Goal: Task Accomplishment & Management: Manage account settings

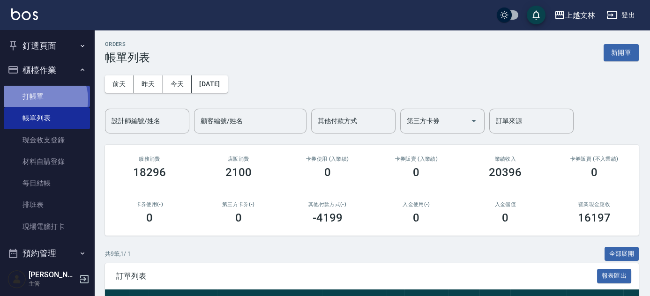
click at [39, 99] on link "打帳單" at bounding box center [47, 97] width 86 height 22
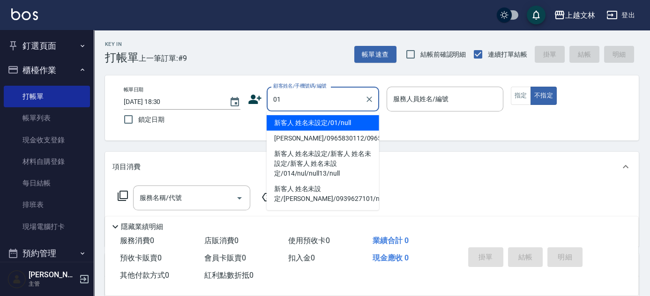
type input "新客人 姓名未設定/01/null"
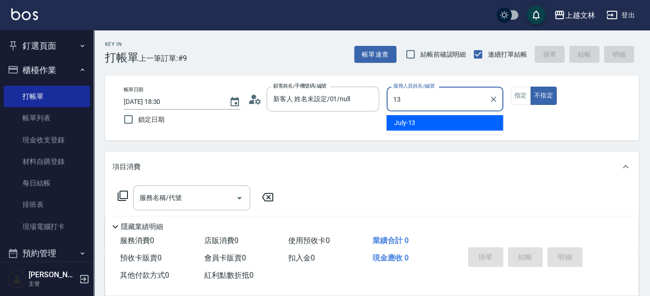
type input "July-13"
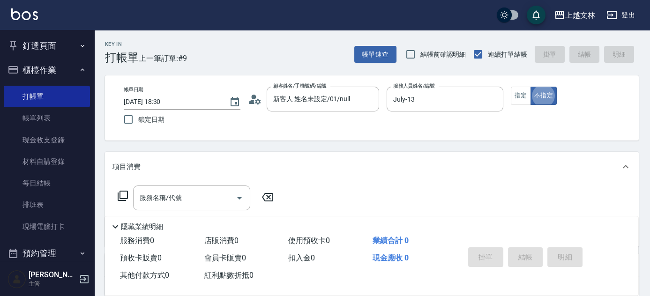
type button "false"
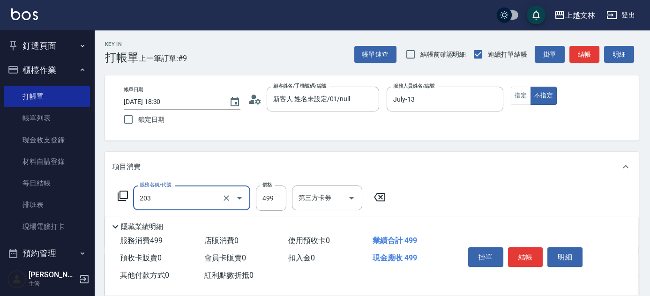
type input "B級洗+剪(203)"
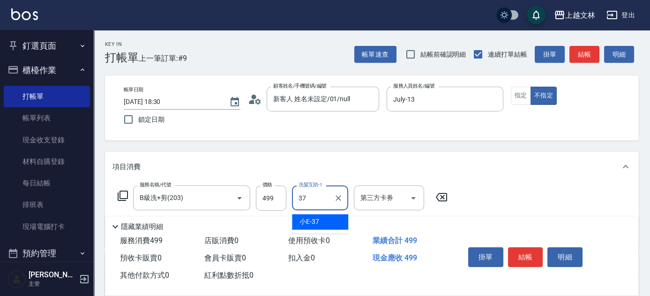
type input "小E-37"
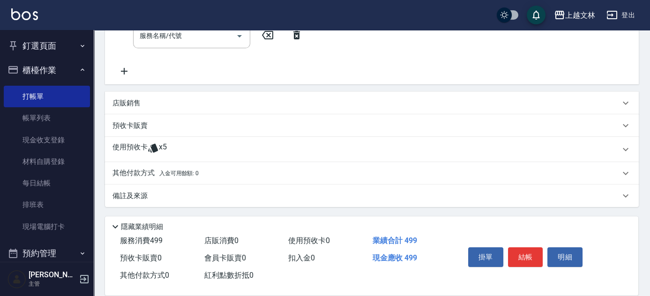
click at [125, 65] on div "服務名稱/代號 B級洗+剪(203) 服務名稱/代號 價格 499 價格 洗髮互助-1 小E-37 洗髮互助-1 第三方卡券 第三方卡券 服務名稱/代號 服務…" at bounding box center [283, 32] width 341 height 90
click at [170, 38] on div "服務名稱/代號 服務名稱/代號" at bounding box center [191, 35] width 117 height 25
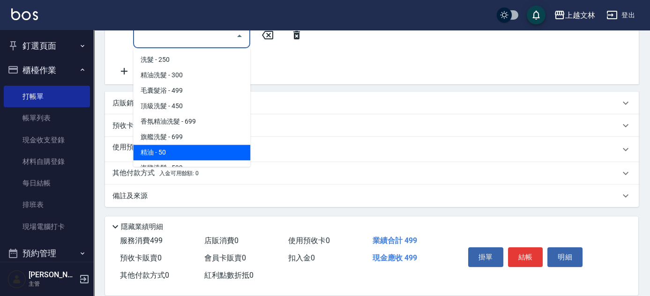
click at [170, 146] on span "精油 - 50" at bounding box center [191, 152] width 117 height 15
type input "精油(107)"
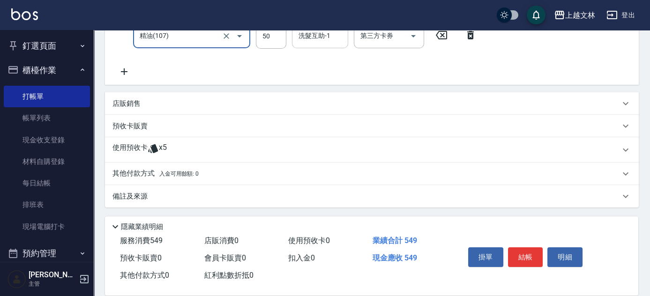
click at [321, 45] on div "洗髮互助-1" at bounding box center [320, 35] width 56 height 25
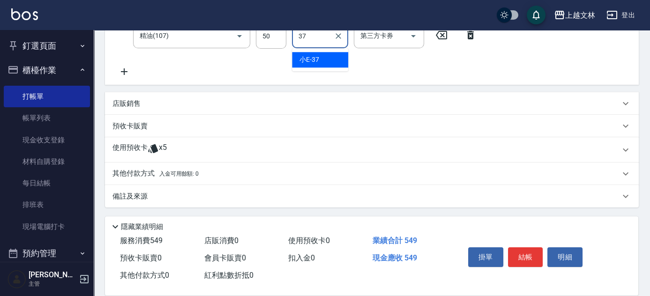
type input "小E-37"
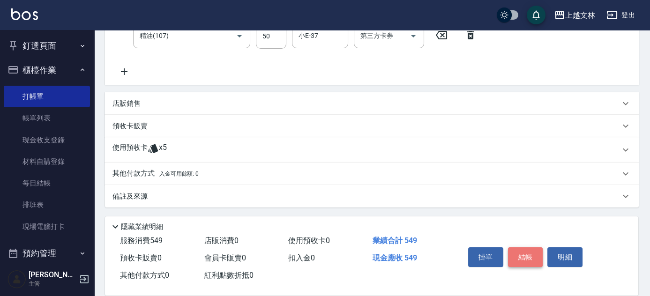
click at [525, 254] on button "結帳" at bounding box center [525, 258] width 35 height 20
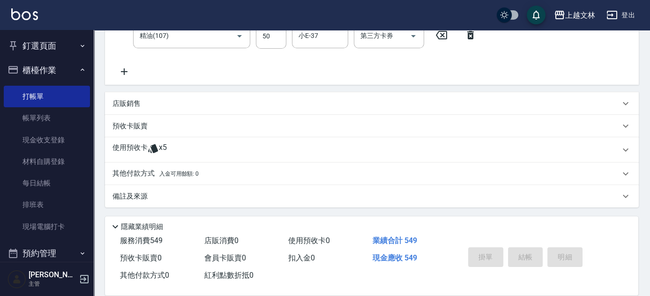
type input "[DATE] 18:31"
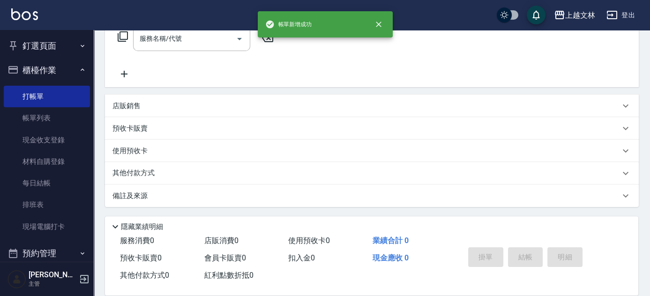
scroll to position [0, 0]
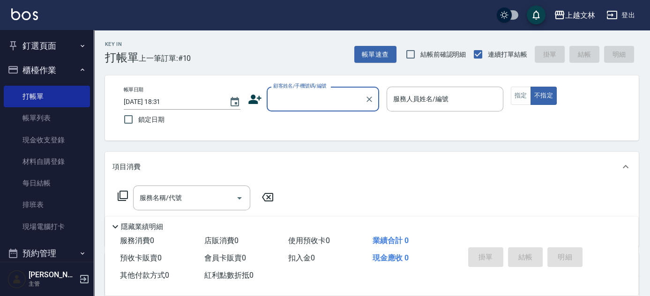
click at [320, 88] on label "顧客姓名/手機號碼/編號" at bounding box center [299, 86] width 53 height 7
click at [320, 91] on input "顧客姓名/手機號碼/編號" at bounding box center [316, 99] width 90 height 16
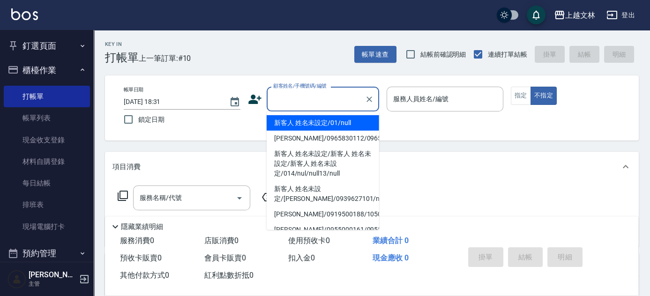
click at [322, 105] on input "顧客姓名/手機號碼/編號" at bounding box center [316, 99] width 90 height 16
drag, startPoint x: 329, startPoint y: 121, endPoint x: 411, endPoint y: 95, distance: 86.0
click at [329, 121] on li "新客人 姓名未設定/01/null" at bounding box center [323, 122] width 113 height 15
type input "新客人 姓名未設定/01/null"
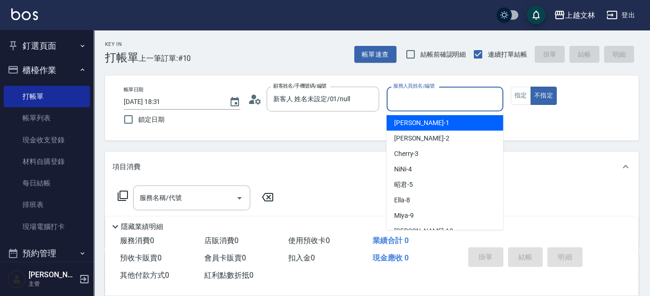
drag, startPoint x: 426, startPoint y: 93, endPoint x: 427, endPoint y: 108, distance: 15.5
click at [426, 93] on input "服務人員姓名/編號" at bounding box center [445, 99] width 108 height 16
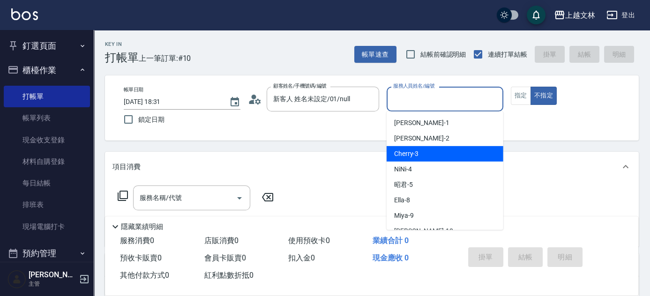
click at [445, 152] on div "Cherry -3" at bounding box center [445, 153] width 117 height 15
type input "Cherry-3"
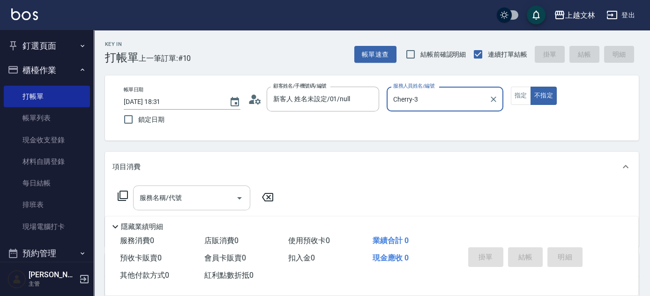
click at [177, 204] on input "服務名稱/代號" at bounding box center [184, 198] width 95 height 16
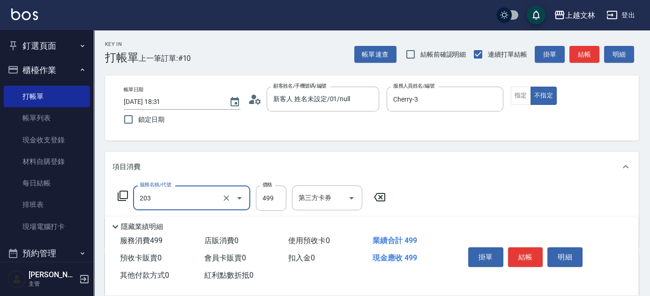
type input "B級洗+剪(203)"
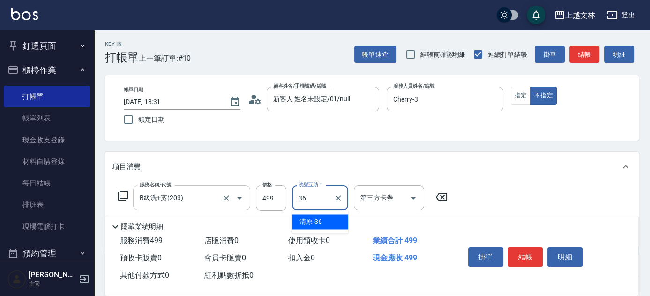
type input "清原-36"
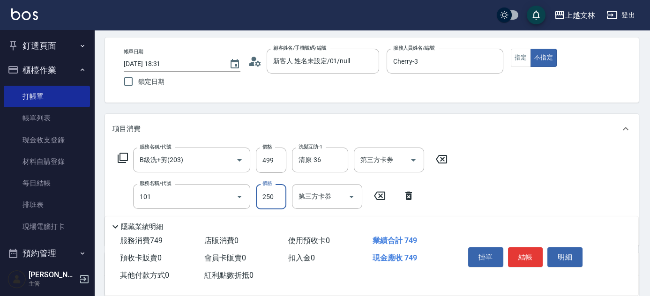
type input "洗髮(101)"
type input "400"
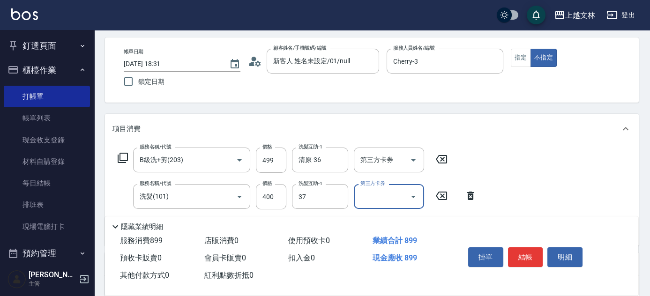
type input "小E-37"
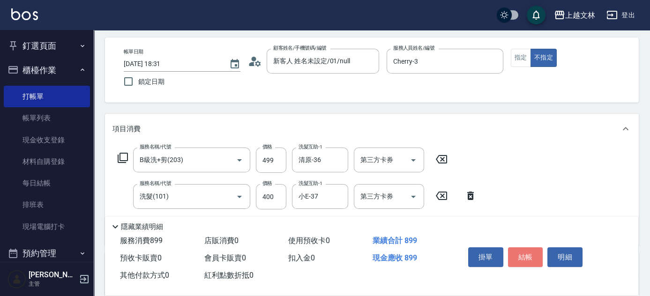
click at [530, 257] on button "結帳" at bounding box center [525, 258] width 35 height 20
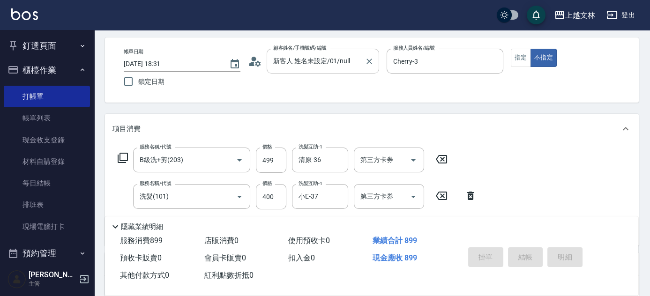
type input "[DATE] 18:42"
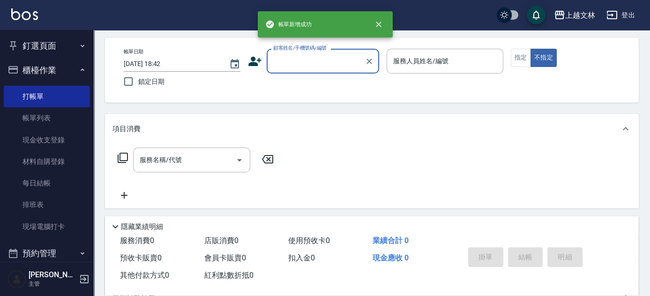
click at [323, 61] on input "顧客姓名/手機號碼/編號" at bounding box center [316, 61] width 90 height 16
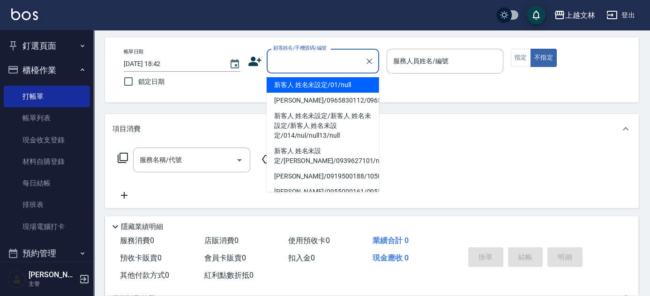
click at [325, 86] on li "新客人 姓名未設定/01/null" at bounding box center [323, 84] width 113 height 15
type input "新客人 姓名未設定/01/null"
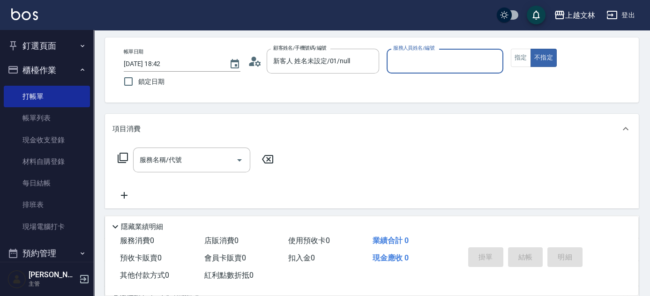
click at [447, 56] on input "服務人員姓名/編號" at bounding box center [445, 61] width 108 height 16
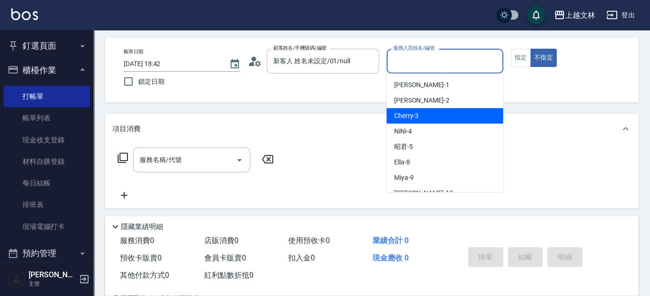
click at [435, 108] on div "Cherry -3" at bounding box center [445, 115] width 117 height 15
type input "Cherry-3"
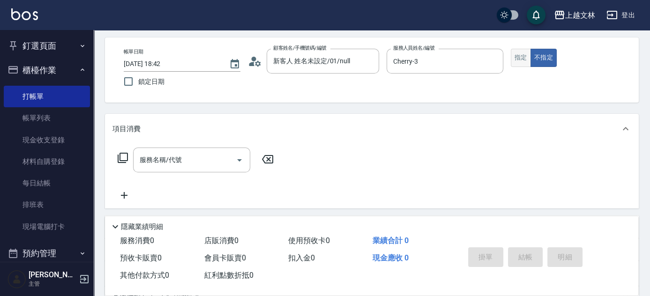
click at [511, 59] on div "帳單日期 [DATE] 18:42 鎖定日期 顧客姓名/手機號碼/編號 新客人 姓名未設定/01/null 顧客姓名/手機號碼/編號 服務人員姓名/編號 Ch…" at bounding box center [371, 70] width 511 height 43
click at [520, 59] on button "指定" at bounding box center [521, 58] width 20 height 18
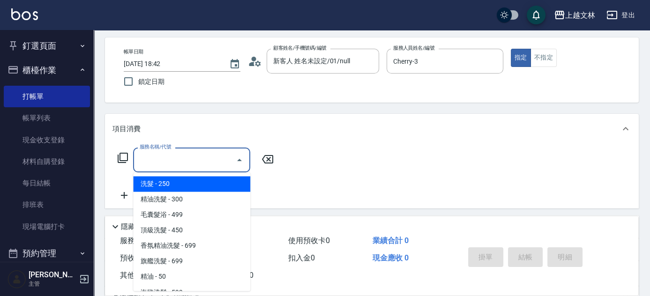
click at [176, 159] on div "服務名稱/代號 服務名稱/代號" at bounding box center [191, 160] width 117 height 25
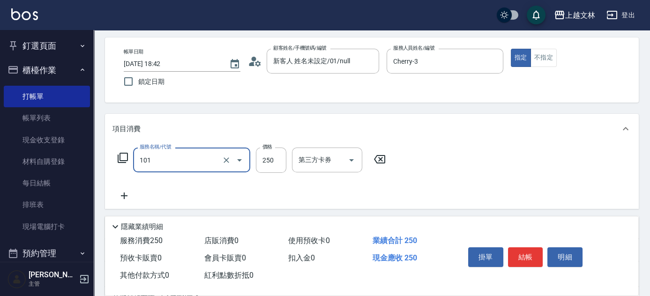
type input "洗髮(101)"
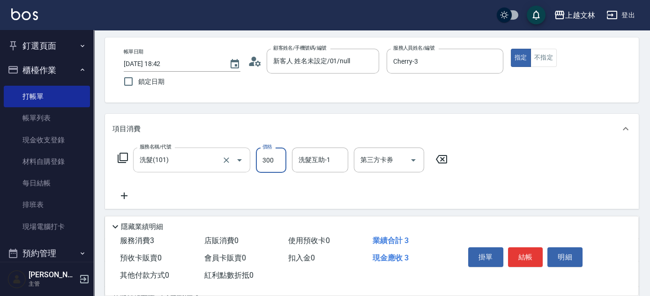
type input "300"
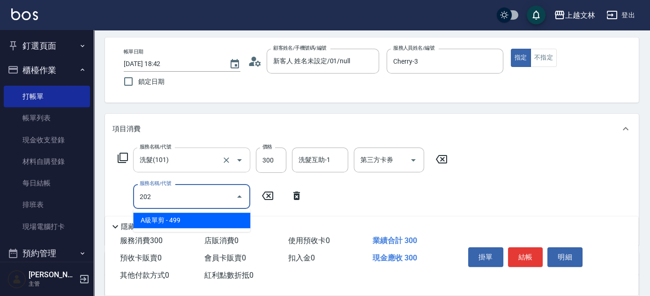
type input "A級單剪(202)"
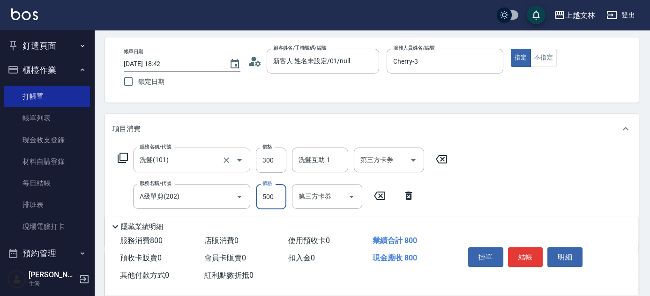
type input "500"
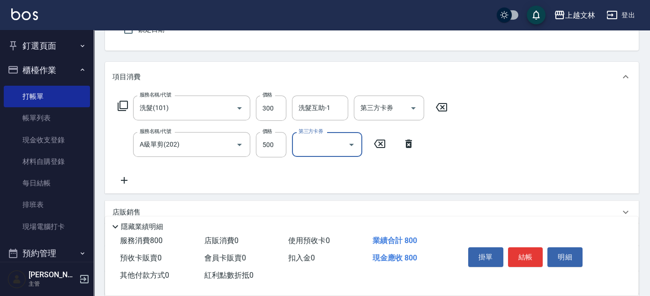
scroll to position [92, 0]
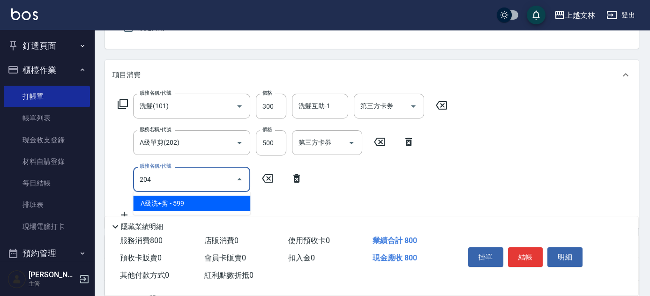
type input "A級洗+剪(204)"
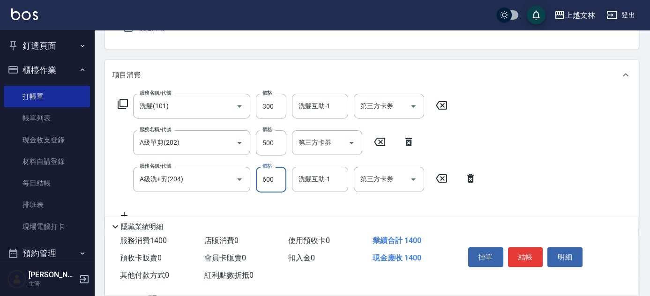
type input "600"
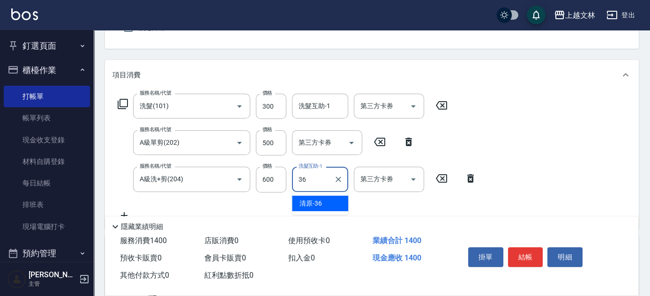
type input "清原-36"
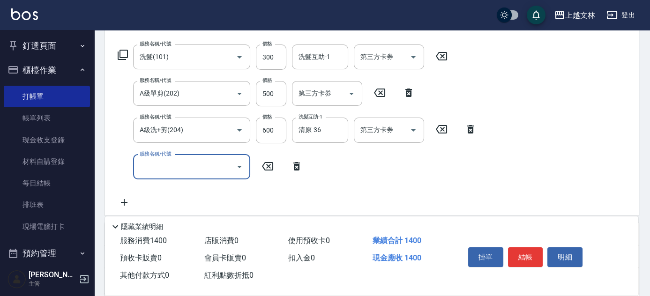
scroll to position [142, 0]
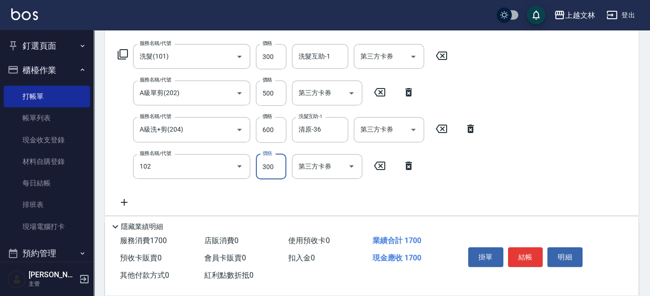
type input "精油洗髮(102)"
type input "650"
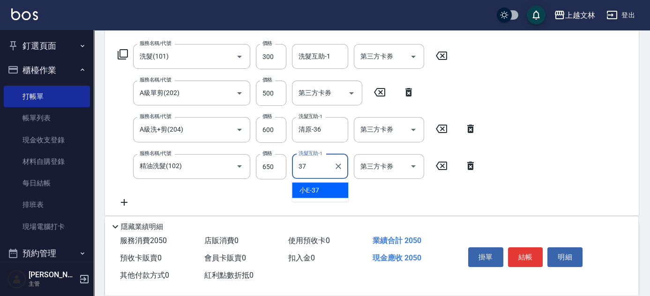
type input "小E-37"
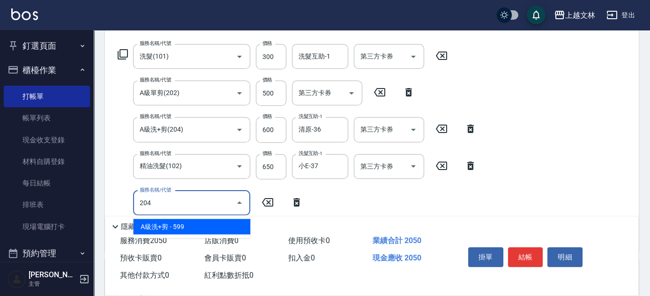
type input "A級洗+剪(204)"
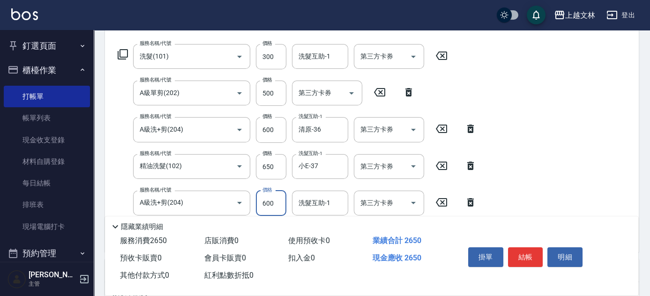
type input "600"
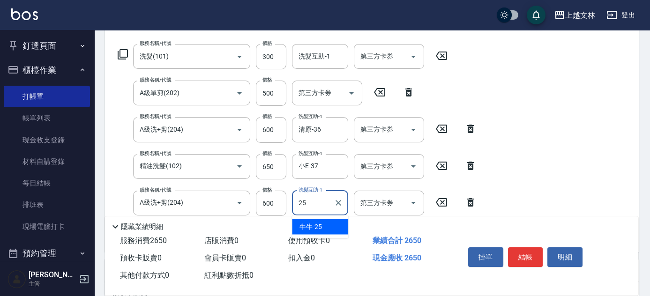
type input "牛牛-25"
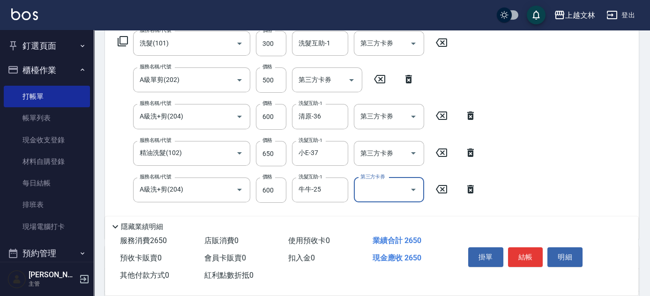
scroll to position [167, 0]
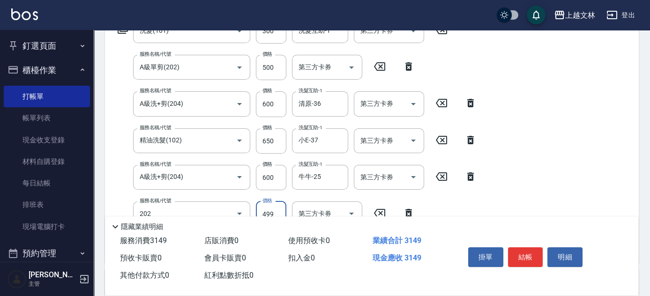
type input "A級單剪(202)"
type input "500"
click at [527, 255] on button "結帳" at bounding box center [525, 258] width 35 height 20
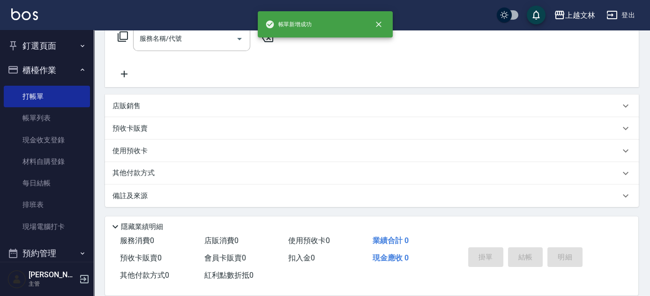
scroll to position [0, 0]
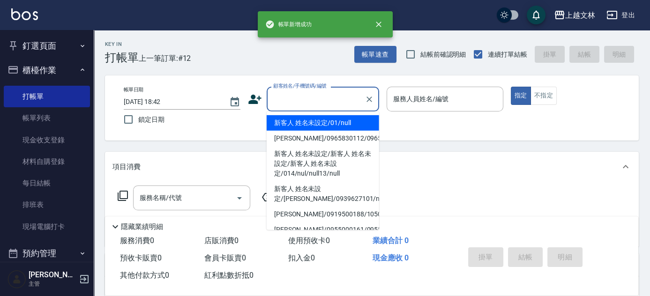
click at [300, 94] on input "顧客姓名/手機號碼/編號" at bounding box center [316, 99] width 90 height 16
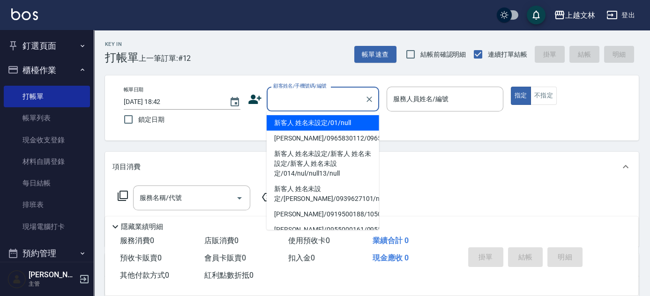
drag, startPoint x: 319, startPoint y: 122, endPoint x: 416, endPoint y: 97, distance: 100.3
click at [319, 122] on li "新客人 姓名未設定/01/null" at bounding box center [323, 122] width 113 height 15
type input "新客人 姓名未設定/01/null"
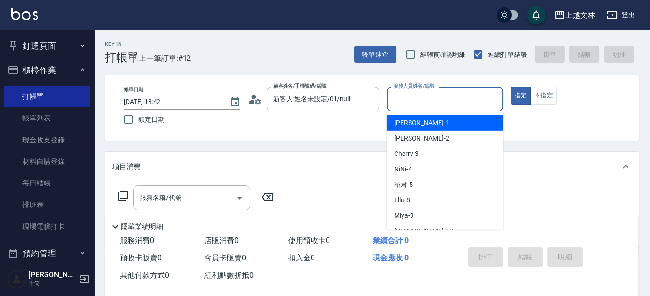
drag, startPoint x: 429, startPoint y: 95, endPoint x: 433, endPoint y: 118, distance: 23.7
click at [429, 95] on input "服務人員姓名/編號" at bounding box center [445, 99] width 108 height 16
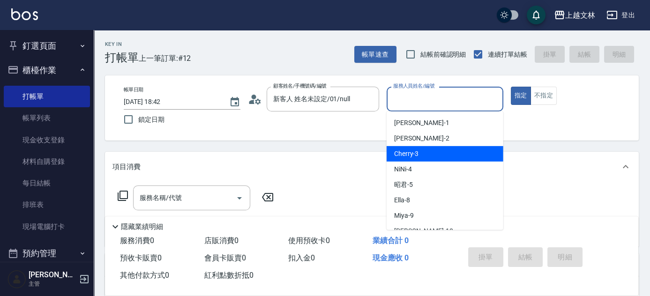
click at [435, 148] on div "Cherry -3" at bounding box center [445, 153] width 117 height 15
type input "Cherry-3"
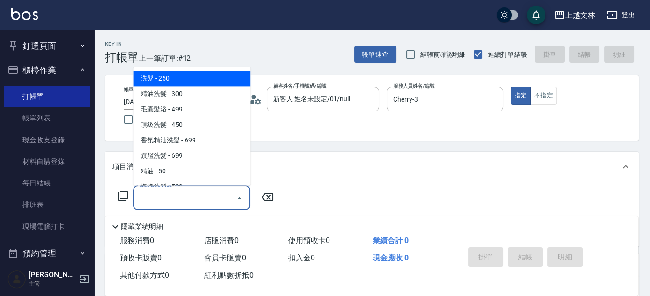
click at [208, 193] on input "服務名稱/代號" at bounding box center [184, 198] width 95 height 16
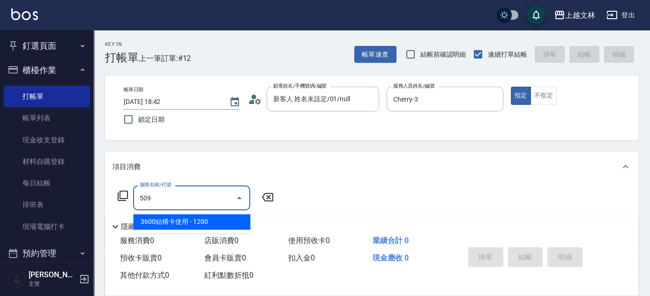
type input "3600結構卡使用(509)"
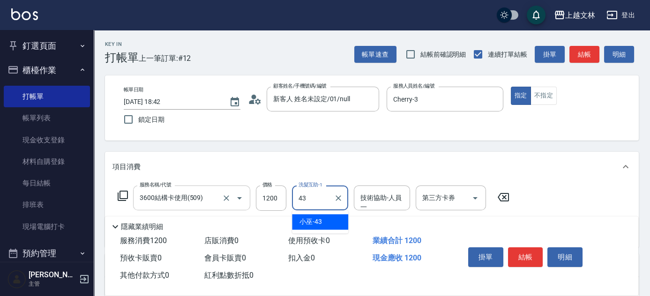
type input "小巫-43"
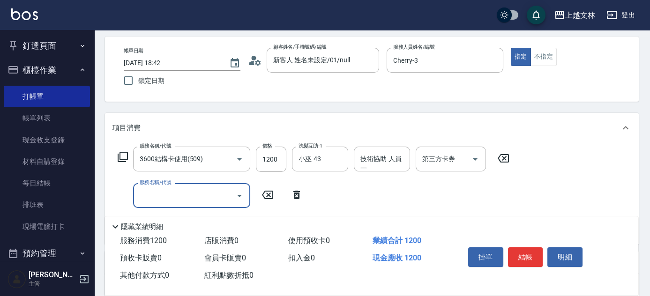
scroll to position [41, 0]
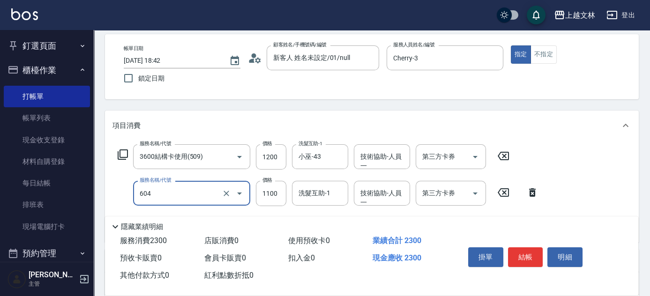
type input "2200淨化卡使用(604)"
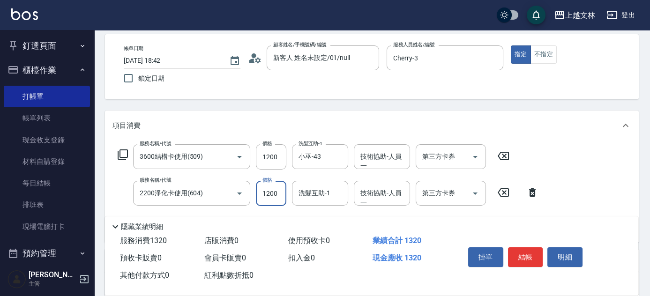
type input "1200"
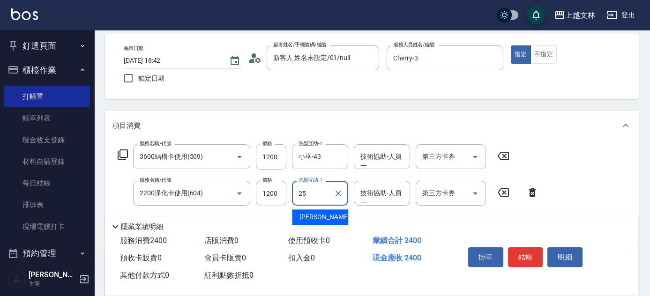
type input "牛牛-25"
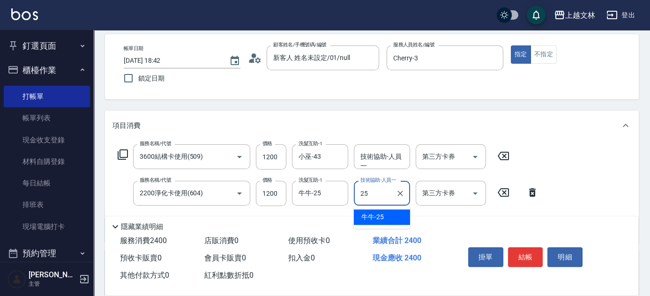
type input "牛牛-25"
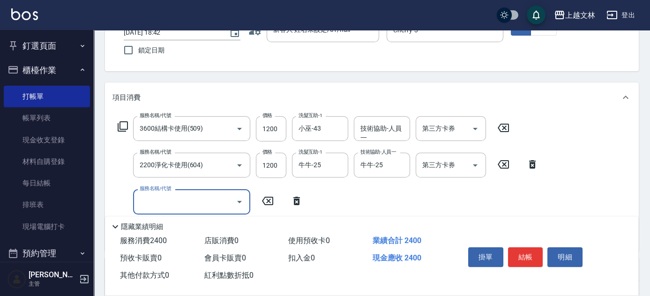
scroll to position [70, 0]
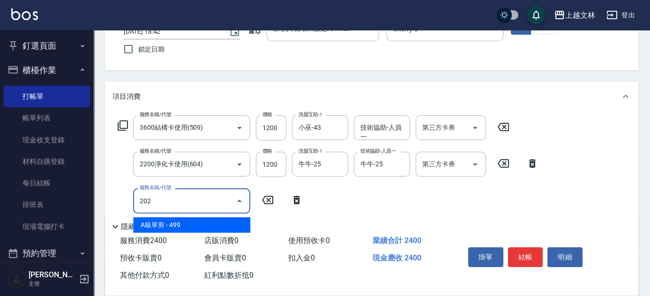
type input "A級單剪(202)"
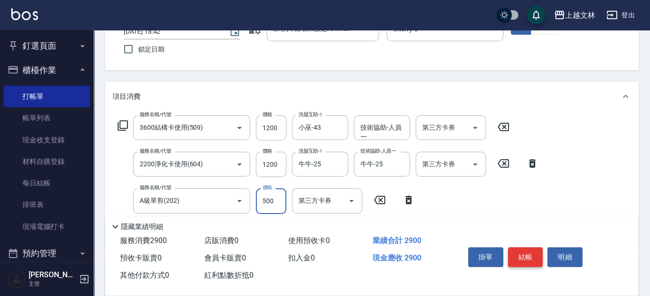
type input "500"
click at [530, 255] on button "結帳" at bounding box center [525, 258] width 35 height 20
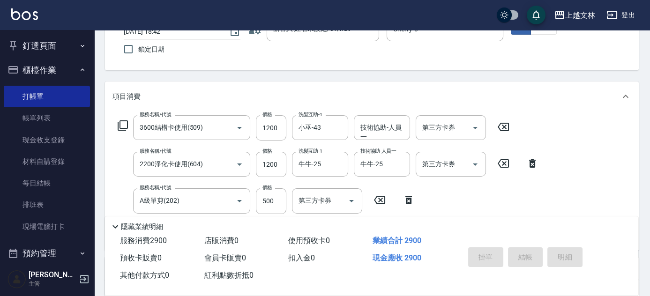
type input "[DATE] 18:43"
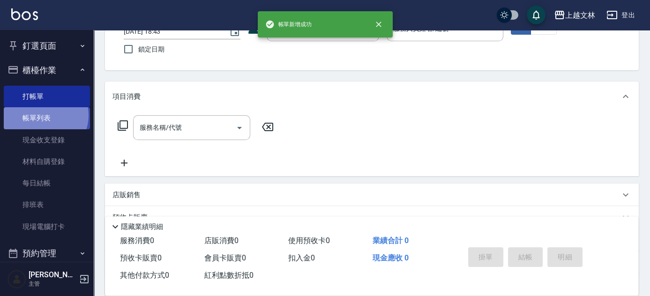
click at [44, 115] on link "帳單列表" at bounding box center [47, 118] width 86 height 22
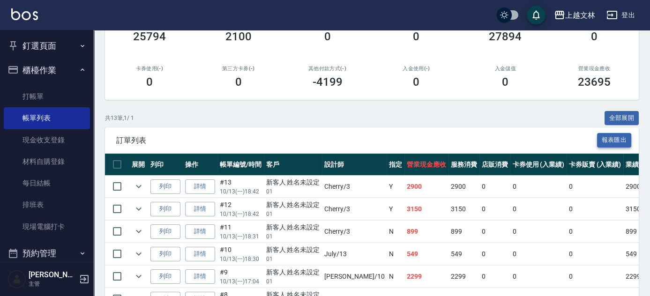
scroll to position [140, 0]
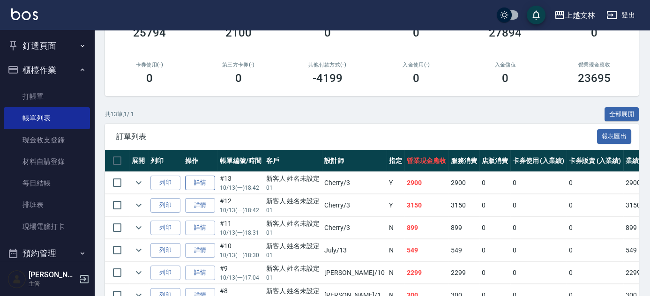
click at [210, 182] on link "詳情" at bounding box center [200, 183] width 30 height 15
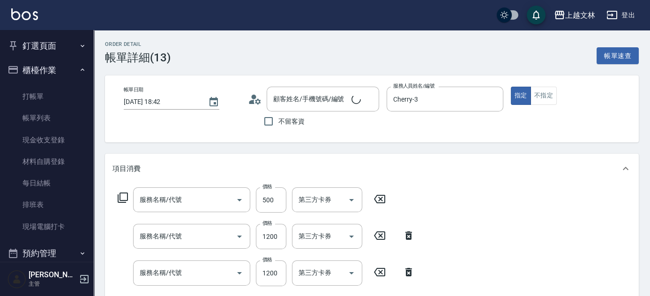
type input "[DATE] 18:42"
type input "Cherry-3"
type input "A級單剪(202)"
type input "2200淨化卡使用(604)"
type input "3600結構卡使用(509)"
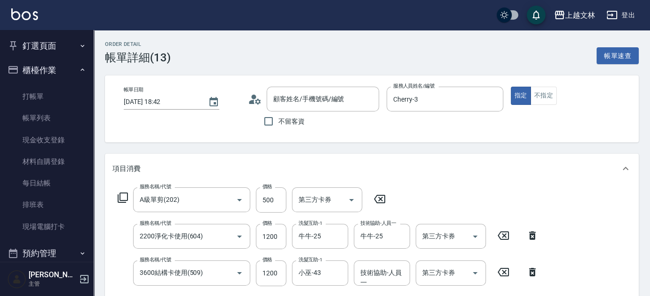
type input "新客人 姓名未設定/01/null"
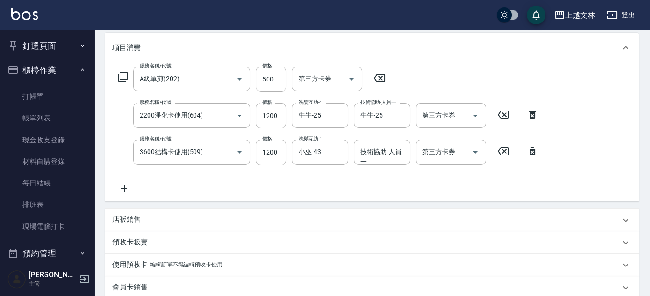
scroll to position [125, 0]
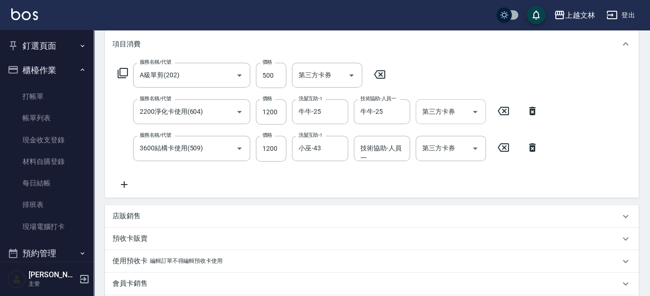
click at [443, 116] on input "第三方卡券" at bounding box center [444, 112] width 48 height 16
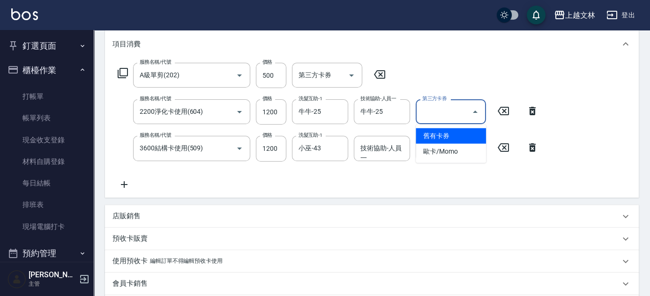
click at [443, 131] on span "舊有卡券" at bounding box center [451, 135] width 70 height 15
type input "舊有卡券"
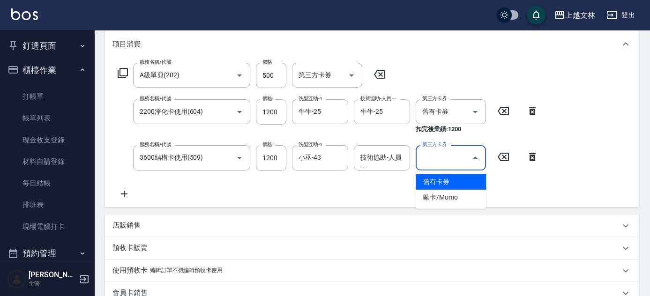
click at [439, 151] on div "第三方卡券 第三方卡券" at bounding box center [451, 157] width 70 height 25
click at [450, 175] on span "舊有卡券" at bounding box center [451, 181] width 70 height 15
type input "舊有卡券"
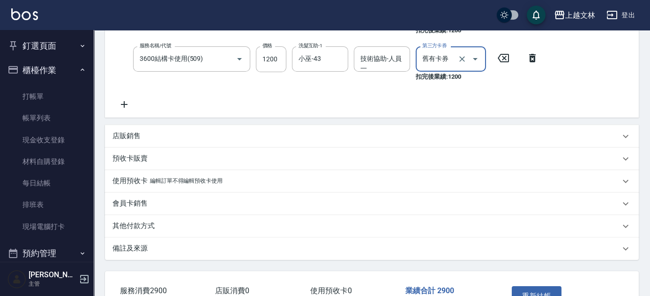
scroll to position [287, 0]
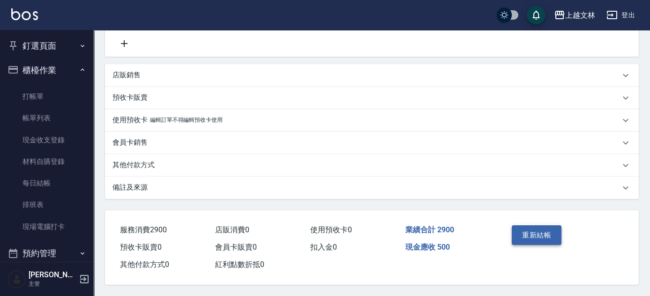
click at [534, 228] on button "重新結帳" at bounding box center [537, 235] width 50 height 20
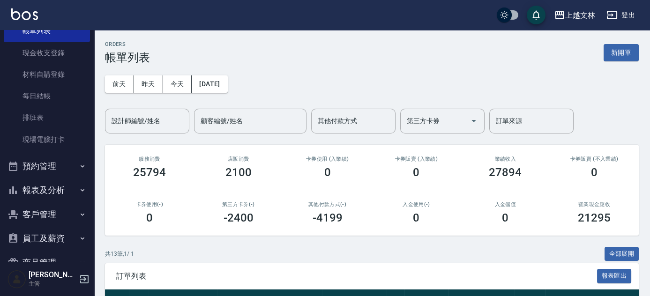
scroll to position [135, 0]
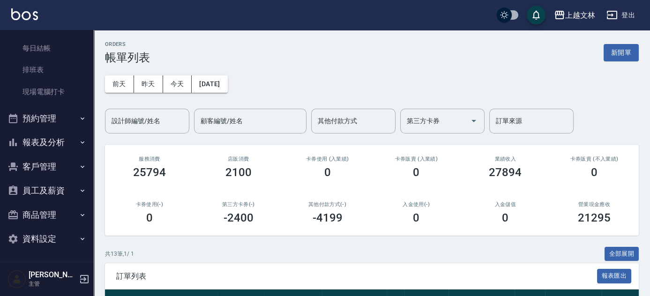
click at [42, 139] on button "報表及分析" at bounding box center [47, 142] width 86 height 24
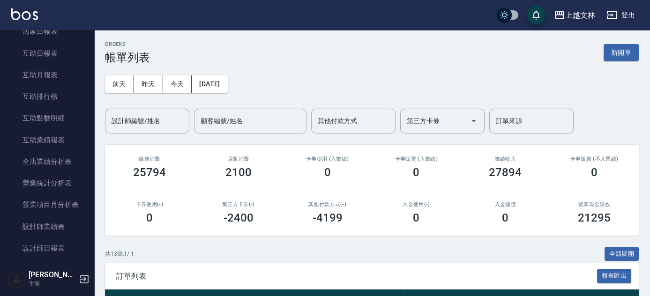
scroll to position [326, 0]
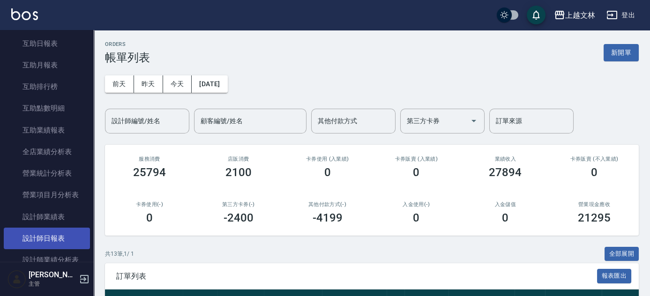
click at [62, 236] on link "設計師日報表" at bounding box center [47, 239] width 86 height 22
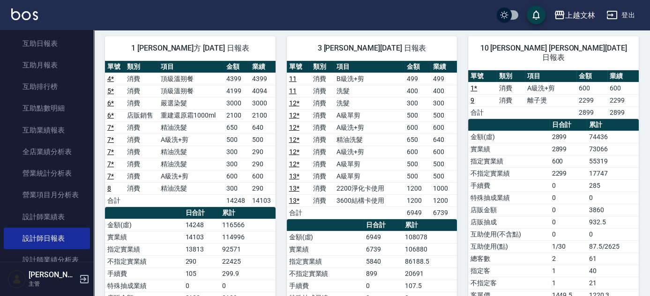
scroll to position [72, 0]
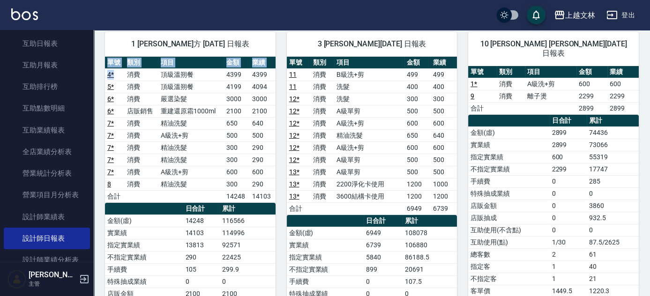
drag, startPoint x: 94, startPoint y: 117, endPoint x: 113, endPoint y: 80, distance: 41.9
click at [114, 77] on div "1 [PERSON_NAME] 于綾方 [DATE] 日報表 單號 類別 項目 金額 業績 4 * 消費 頂級溫朔餐 4399 4399 5 * 消費 頂級溫…" at bounding box center [185, 227] width 182 height 413
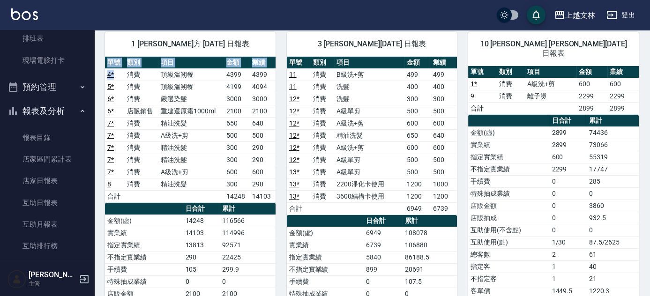
scroll to position [0, 0]
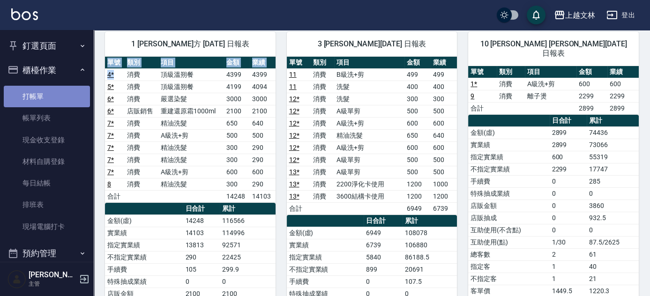
click at [48, 90] on link "打帳單" at bounding box center [47, 97] width 86 height 22
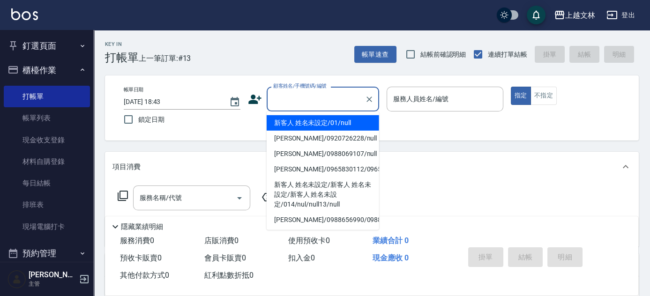
click at [293, 91] on input "顧客姓名/手機號碼/編號" at bounding box center [316, 99] width 90 height 16
click at [322, 119] on li "新客人 姓名未設定/01/null" at bounding box center [323, 122] width 113 height 15
type input "新客人 姓名未設定/01/null"
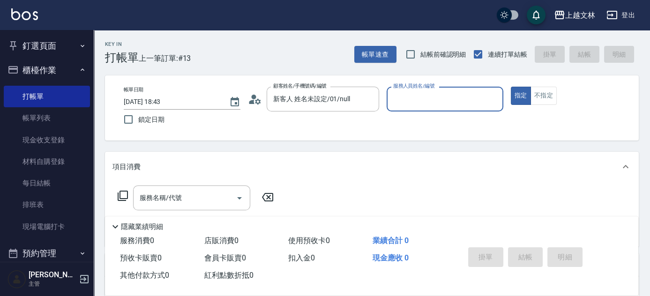
drag, startPoint x: 411, startPoint y: 97, endPoint x: 422, endPoint y: 104, distance: 13.4
click at [412, 98] on input "服務人員姓名/編號" at bounding box center [445, 99] width 108 height 16
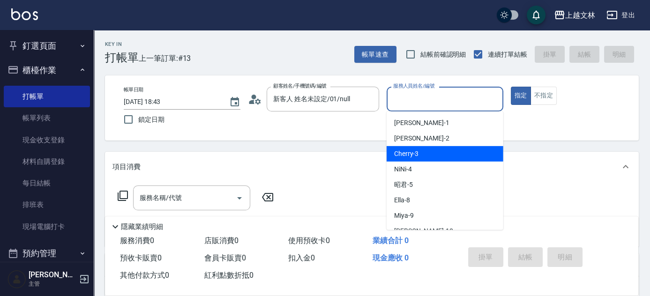
click at [418, 157] on span "Cherry -3" at bounding box center [406, 154] width 25 height 10
type input "Cherry-3"
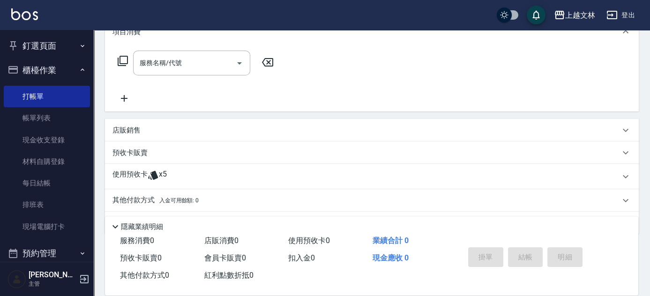
scroll to position [162, 0]
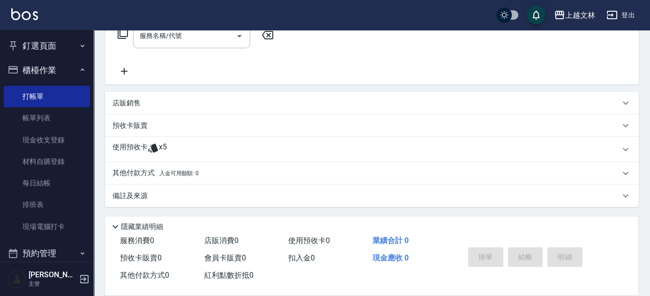
drag, startPoint x: 126, startPoint y: 99, endPoint x: 132, endPoint y: 104, distance: 8.1
click at [126, 99] on p "店販銷售" at bounding box center [127, 103] width 28 height 10
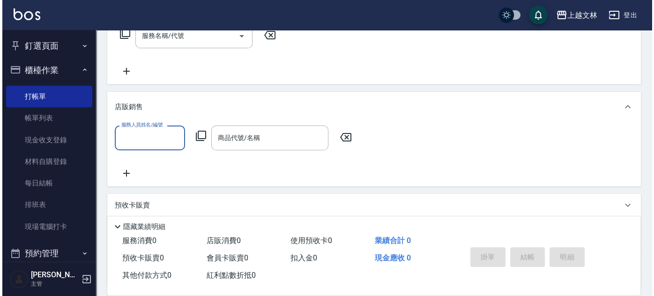
scroll to position [0, 0]
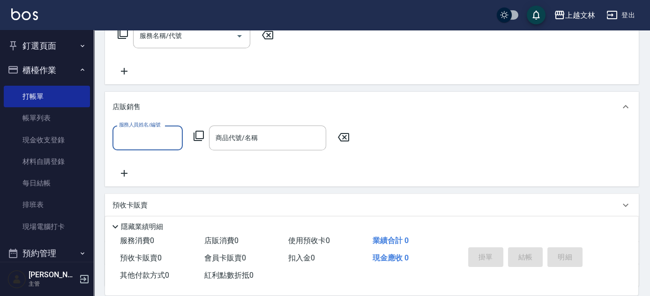
click at [139, 132] on input "服務人員姓名/編號" at bounding box center [148, 138] width 62 height 16
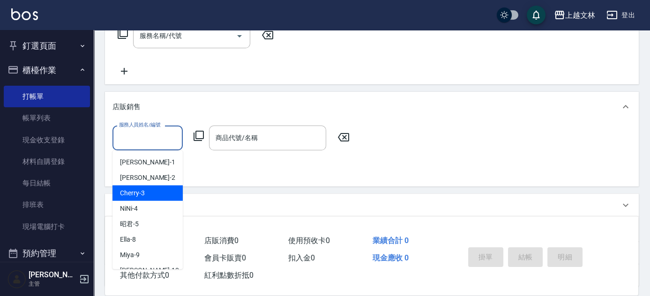
click at [155, 188] on div "Cherry -3" at bounding box center [148, 193] width 70 height 15
type input "Cherry-3"
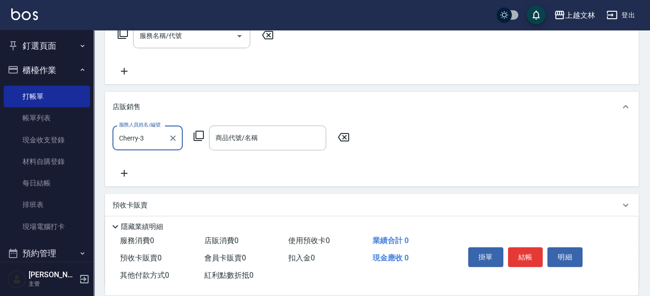
click at [202, 135] on icon at bounding box center [198, 135] width 11 height 11
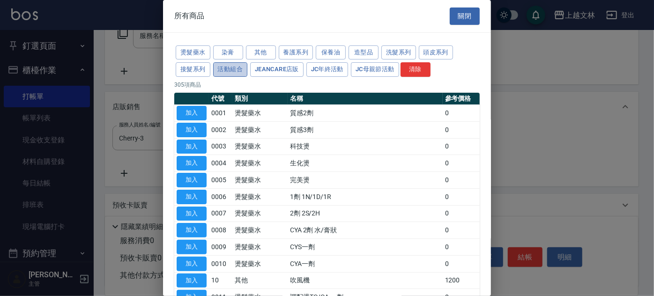
click at [225, 68] on button "活動組合" at bounding box center [230, 69] width 35 height 15
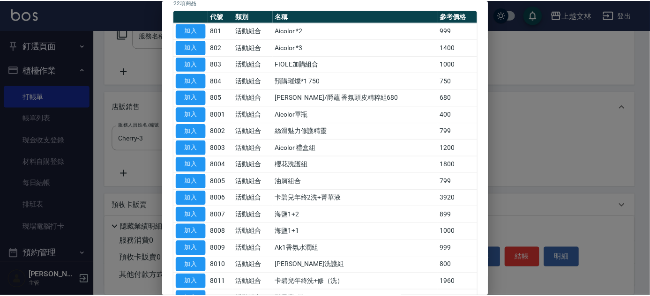
scroll to position [83, 0]
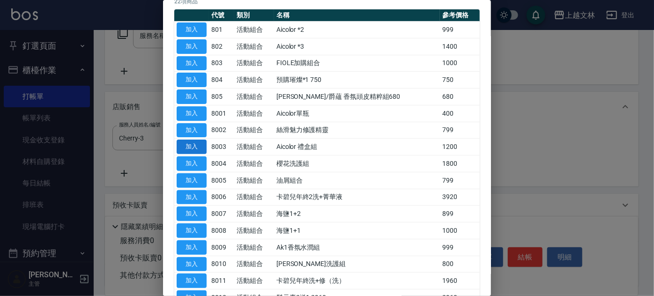
click at [197, 142] on button "加入" at bounding box center [192, 147] width 30 height 15
type input "Aicolor 禮盒組"
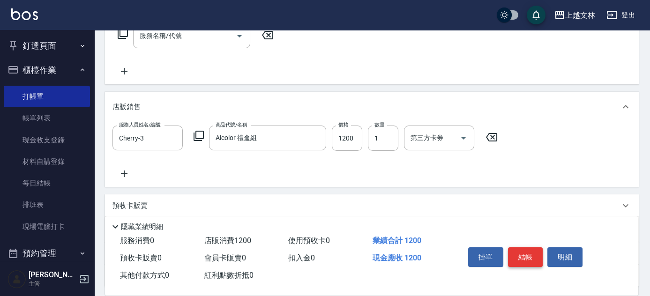
click at [514, 250] on button "結帳" at bounding box center [525, 258] width 35 height 20
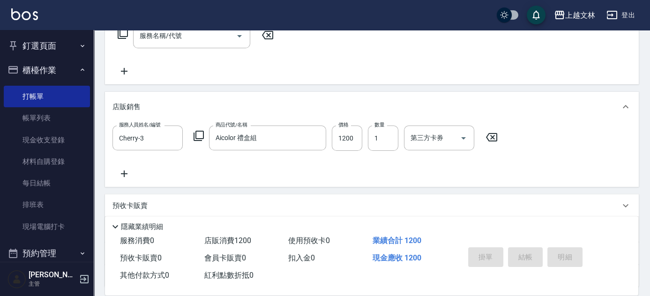
type input "[DATE] 18:59"
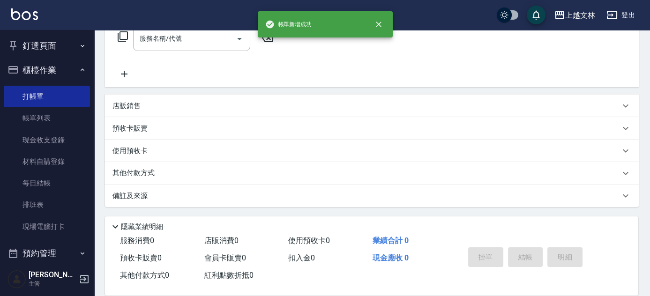
scroll to position [0, 0]
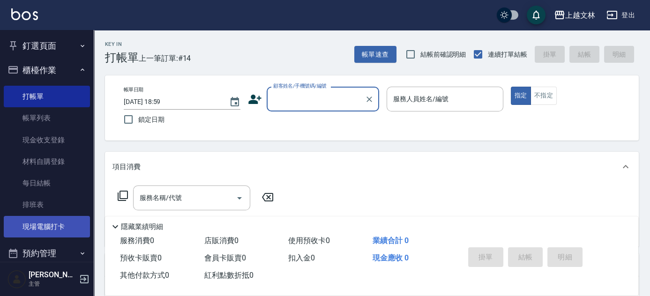
click at [48, 228] on link "現場電腦打卡" at bounding box center [47, 227] width 86 height 22
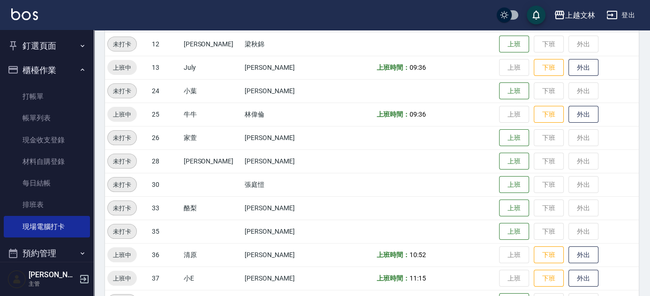
scroll to position [308, 0]
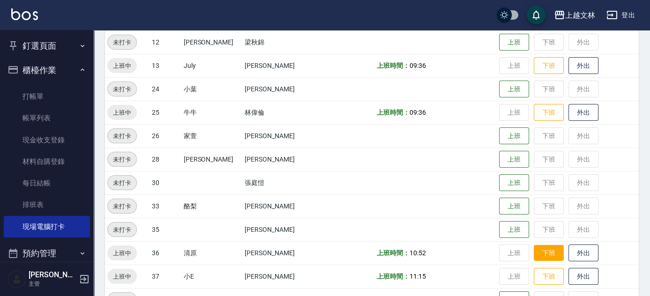
click at [541, 253] on button "下班" at bounding box center [549, 253] width 30 height 16
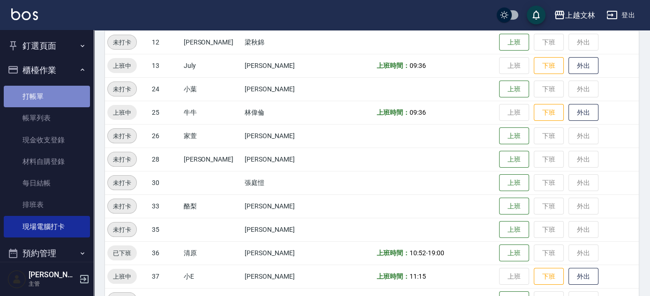
click at [53, 96] on link "打帳單" at bounding box center [47, 97] width 86 height 22
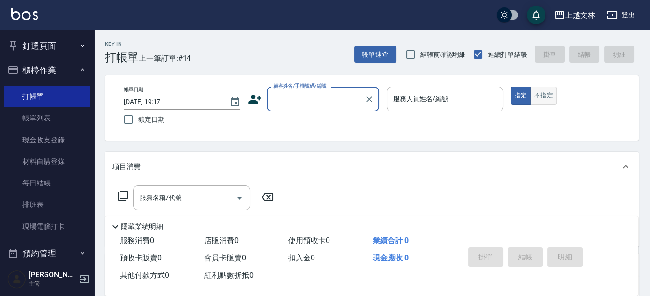
click at [541, 96] on button "不指定" at bounding box center [544, 96] width 26 height 18
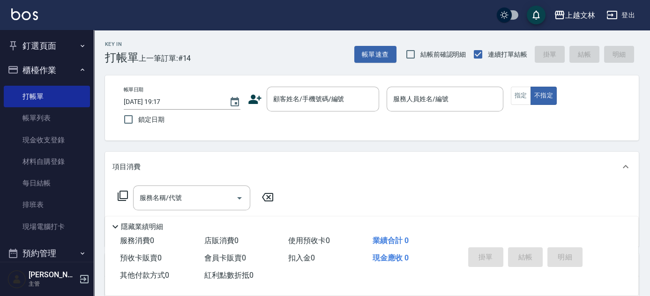
click at [331, 113] on div "帳單日期 [DATE] 19:17 鎖定日期 顧客姓名/手機號碼/編號 顧客姓名/手機號碼/編號 服務人員姓名/編號 服務人員姓名/編號 指定 不指定" at bounding box center [371, 108] width 511 height 43
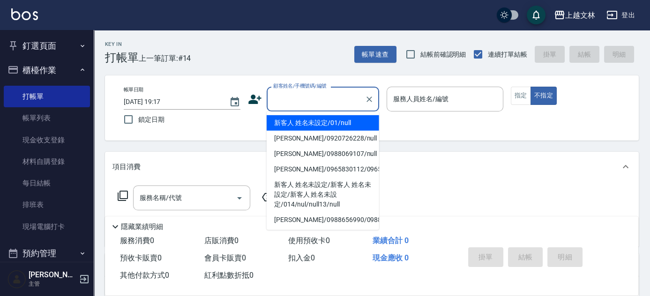
drag, startPoint x: 341, startPoint y: 101, endPoint x: 335, endPoint y: 99, distance: 6.3
click at [341, 101] on input "顧客姓名/手機號碼/編號" at bounding box center [316, 99] width 90 height 16
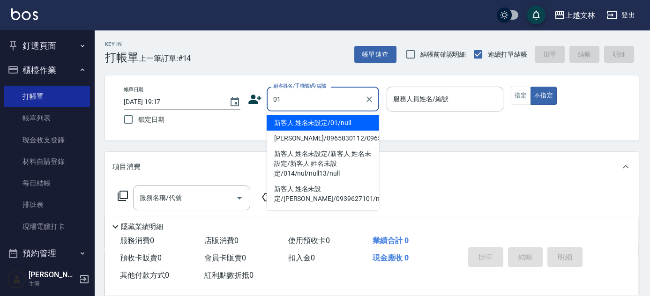
type input "新客人 姓名未設定/01/null"
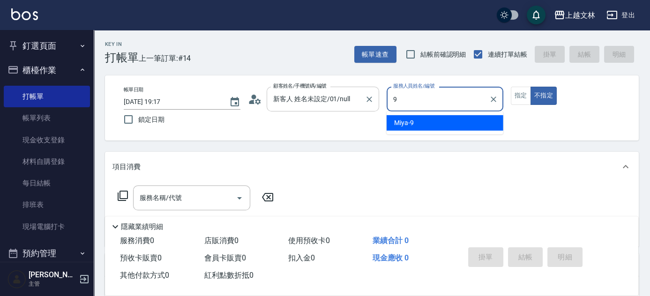
type input "Miya-9"
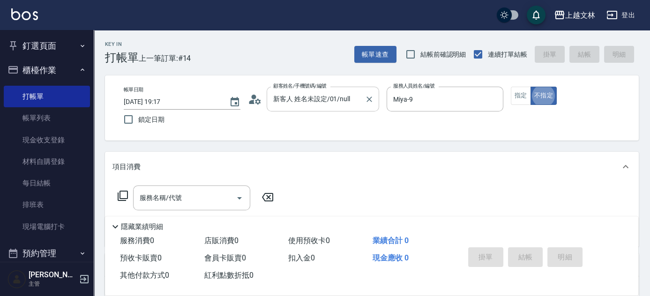
type button "false"
click at [120, 194] on icon at bounding box center [123, 196] width 10 height 10
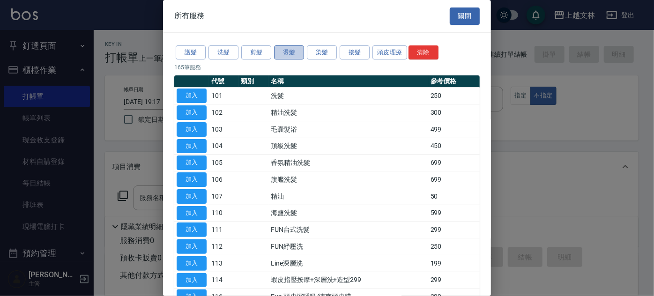
click at [287, 52] on button "燙髮" at bounding box center [289, 52] width 30 height 15
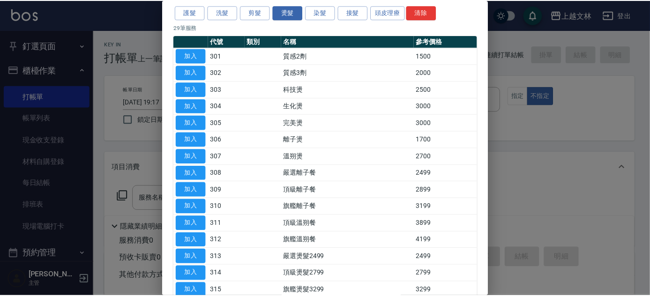
scroll to position [42, 0]
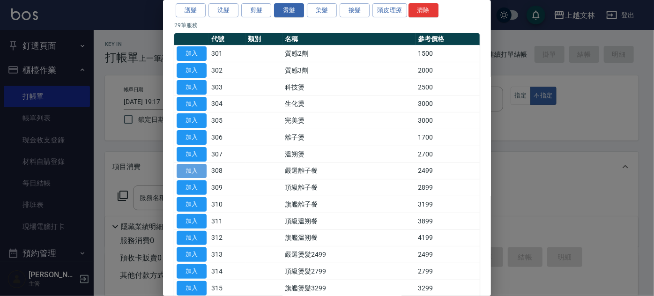
click at [200, 168] on button "加入" at bounding box center [192, 171] width 30 height 15
type input "嚴選離子餐(308)"
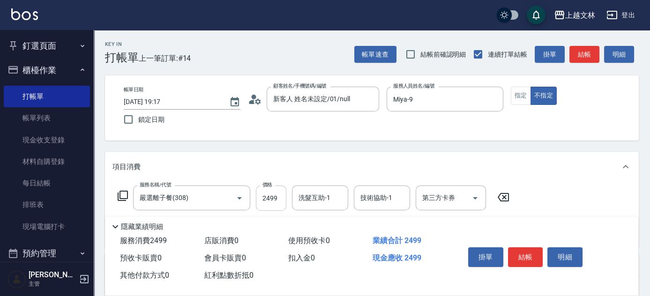
click at [263, 203] on input "2499" at bounding box center [271, 198] width 30 height 25
type input "2799"
click at [530, 261] on button "結帳" at bounding box center [525, 258] width 35 height 20
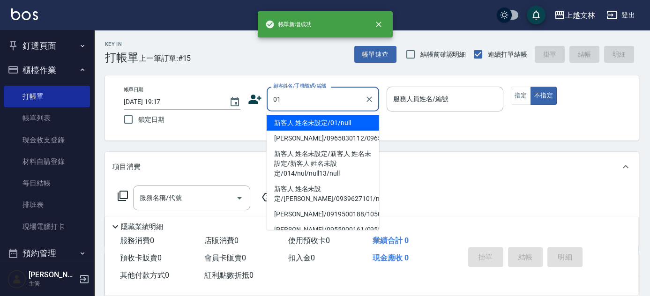
type input "新客人 姓名未設定/01/null"
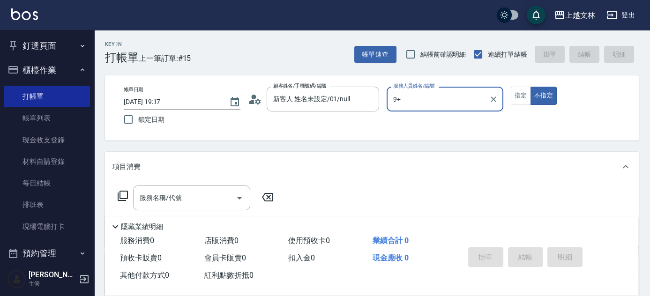
type input "9+"
click at [531, 87] on button "不指定" at bounding box center [544, 96] width 26 height 18
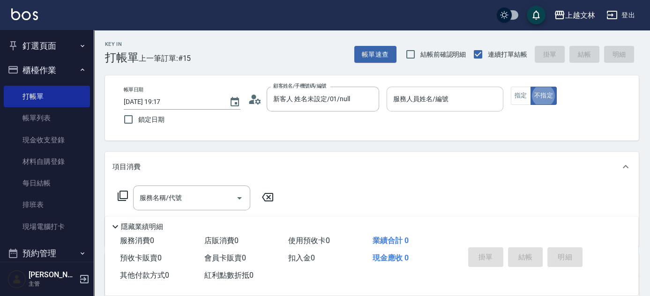
click at [458, 105] on input "服務人員姓名/編號" at bounding box center [445, 99] width 108 height 16
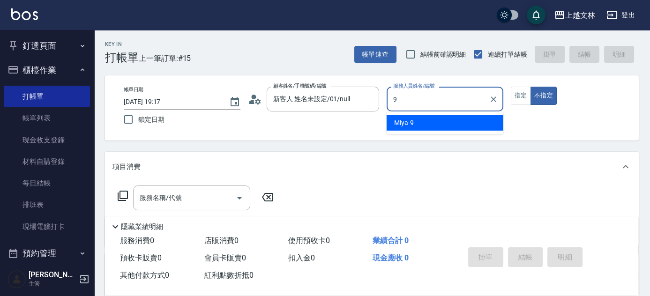
type input "Miya-9"
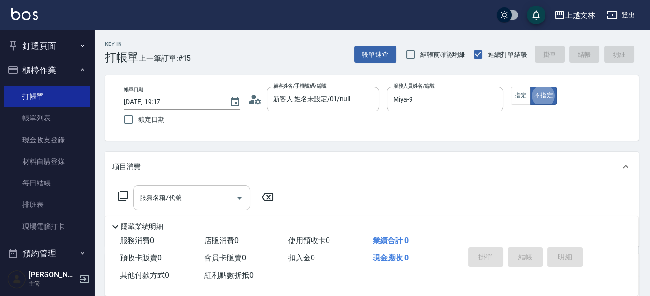
click at [191, 205] on input "服務名稱/代號" at bounding box center [184, 198] width 95 height 16
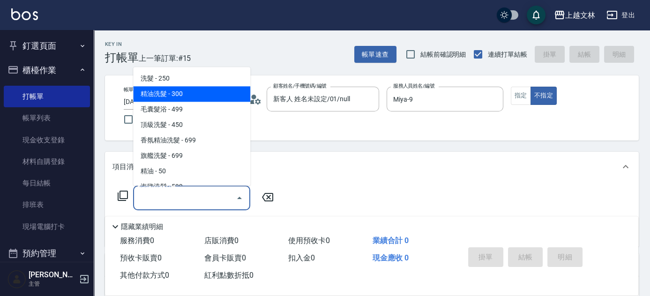
click at [206, 96] on span "精油洗髮 - 300" at bounding box center [191, 94] width 117 height 15
type input "精油洗髮(102)"
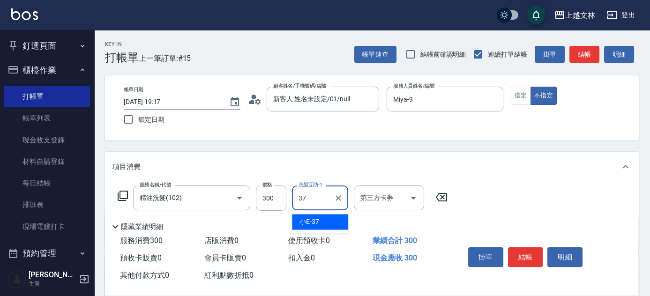
type input "小E-37"
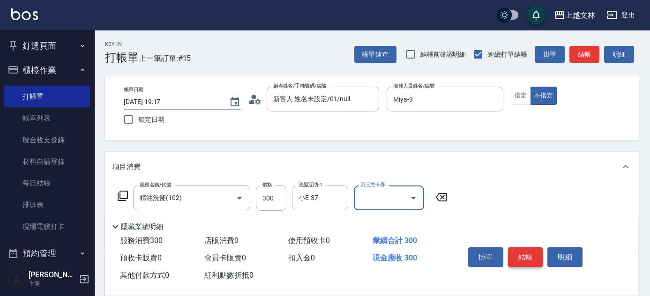
click at [518, 253] on button "結帳" at bounding box center [525, 258] width 35 height 20
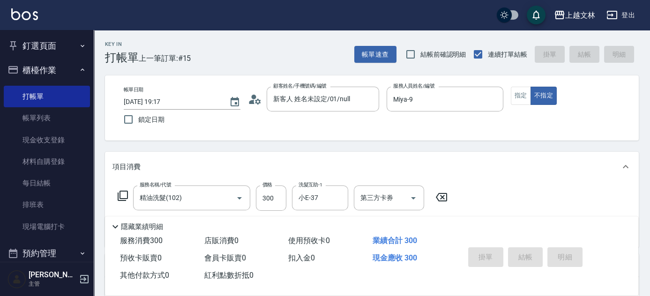
type input "[DATE] 19:18"
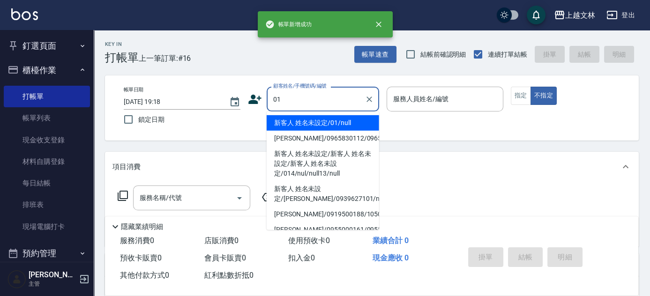
type input "01"
type input "9"
type input "新客人 姓名未設定/01/null"
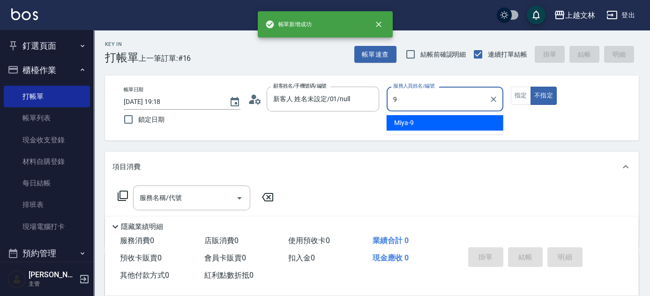
type input "Miya-9"
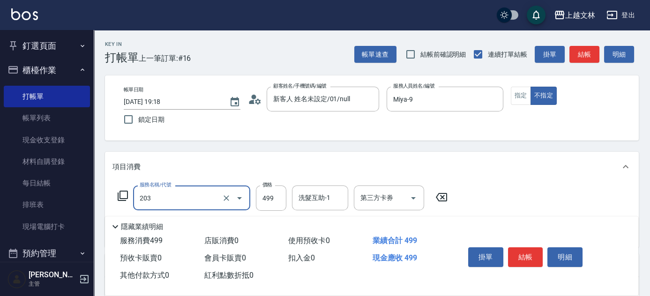
type input "B級洗+剪(203)"
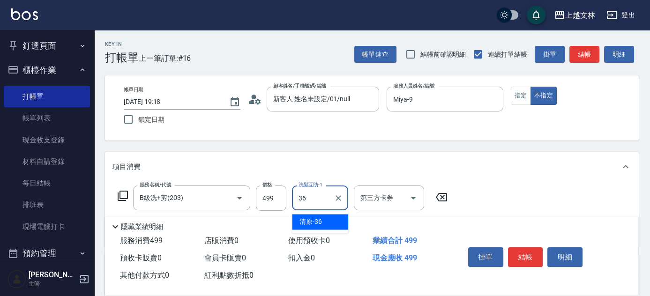
type input "清原-36"
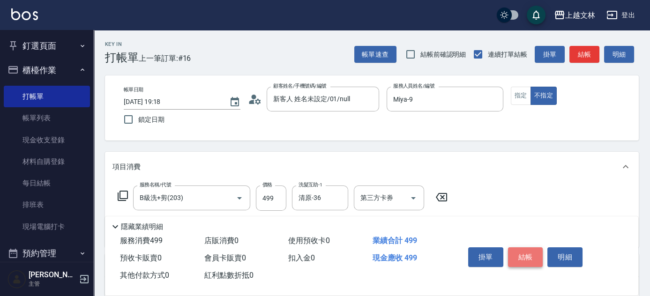
click at [522, 251] on button "結帳" at bounding box center [525, 258] width 35 height 20
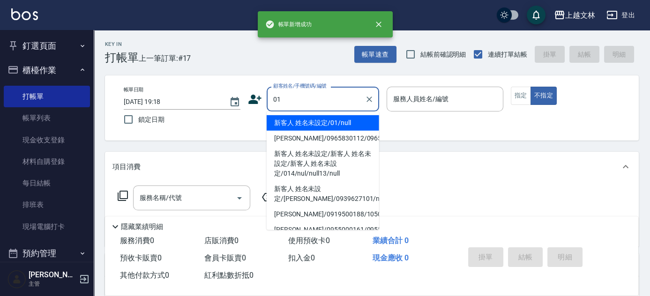
type input "新客人 姓名未設定/01/null"
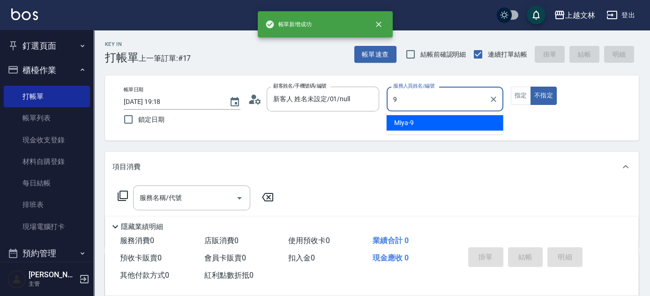
type input "Miya-9"
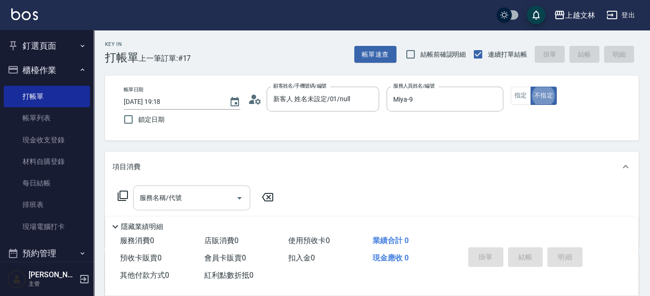
drag, startPoint x: 173, startPoint y: 196, endPoint x: 173, endPoint y: 201, distance: 5.2
click at [173, 203] on input "服務名稱/代號" at bounding box center [184, 198] width 95 height 16
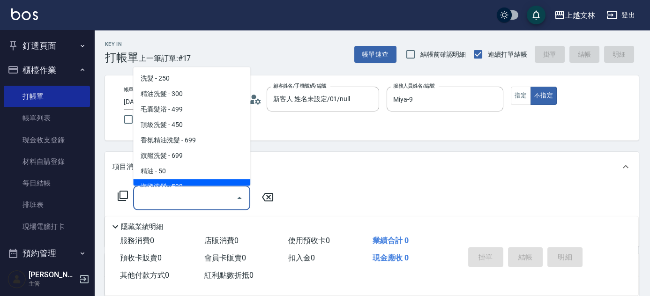
click at [175, 180] on span "海鹽洗髮 - 599" at bounding box center [191, 187] width 117 height 15
type input "海鹽洗髮(110)"
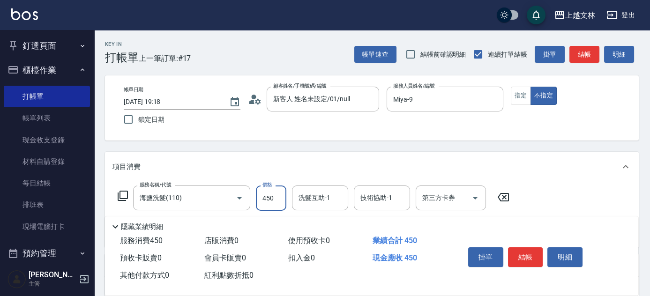
type input "450"
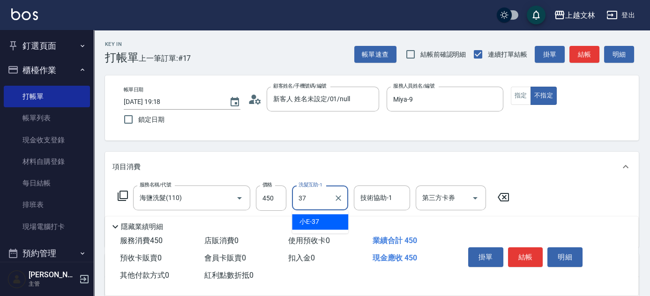
type input "小E-37"
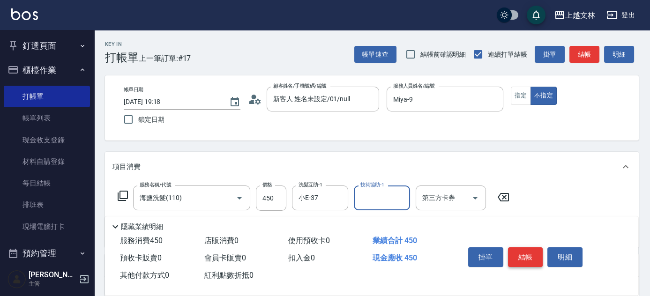
click at [523, 251] on button "結帳" at bounding box center [525, 258] width 35 height 20
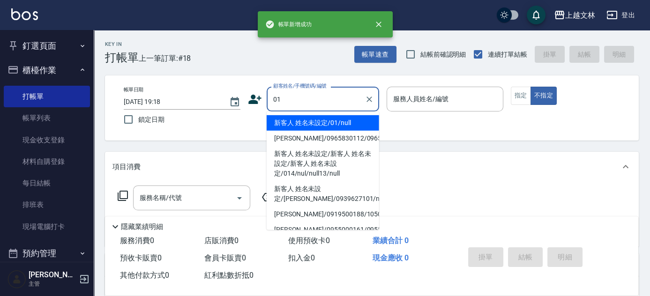
type input "新客人 姓名未設定/01/null"
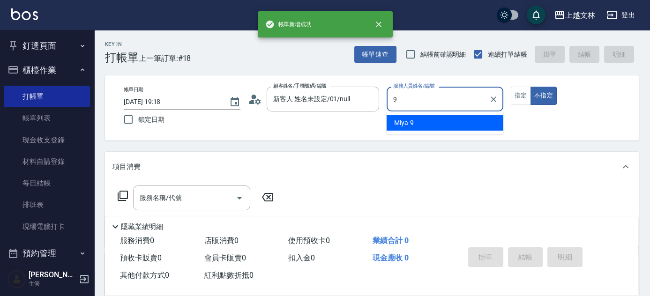
type input "Miya-9"
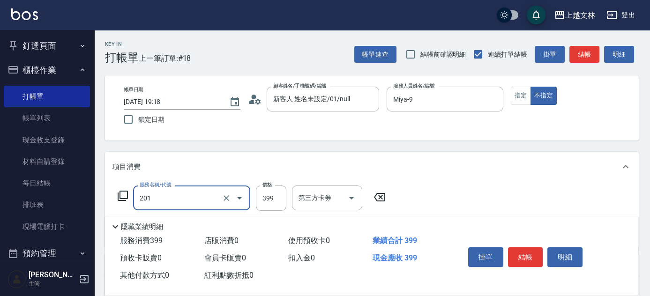
type input "B級單剪(201)"
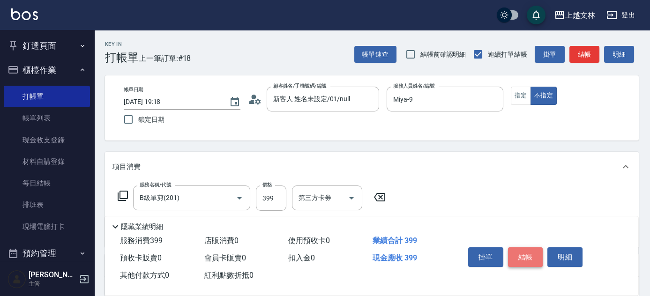
click at [527, 252] on button "結帳" at bounding box center [525, 258] width 35 height 20
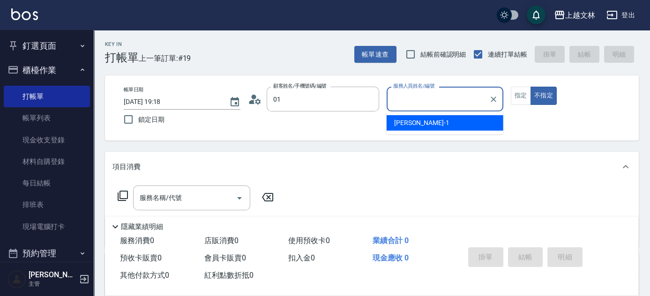
type input "新客人 姓名未設定/01/null"
type input "July-13"
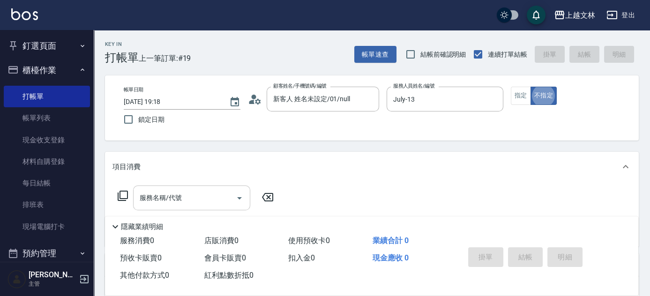
click at [170, 192] on input "服務名稱/代號" at bounding box center [184, 198] width 95 height 16
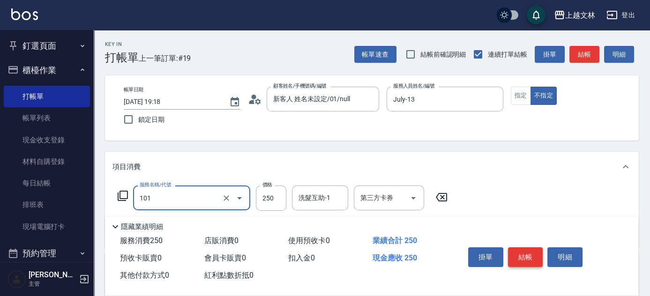
type input "洗髮(101)"
click at [533, 257] on button "結帳" at bounding box center [525, 258] width 35 height 20
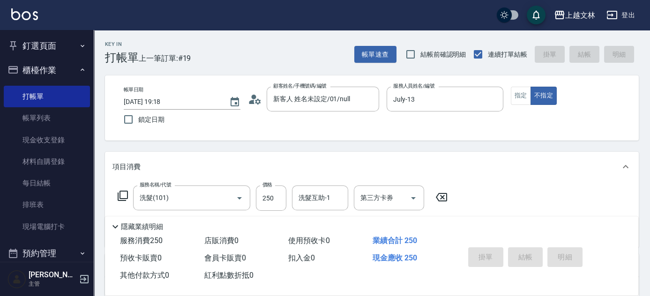
drag, startPoint x: 68, startPoint y: 76, endPoint x: 87, endPoint y: 79, distance: 19.0
click at [68, 76] on button "櫃檯作業" at bounding box center [47, 70] width 86 height 24
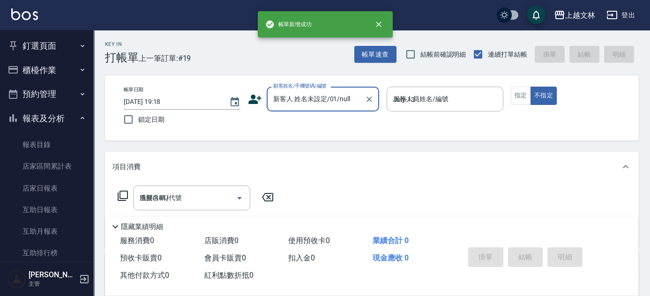
type input "[DATE] 19:22"
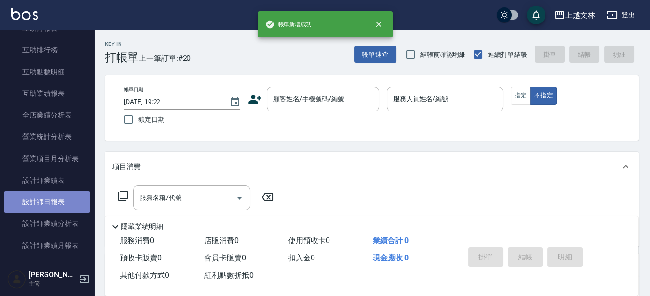
click at [65, 205] on link "設計師日報表" at bounding box center [47, 202] width 86 height 22
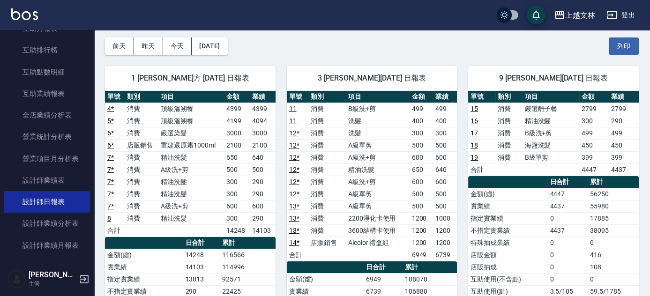
scroll to position [41, 0]
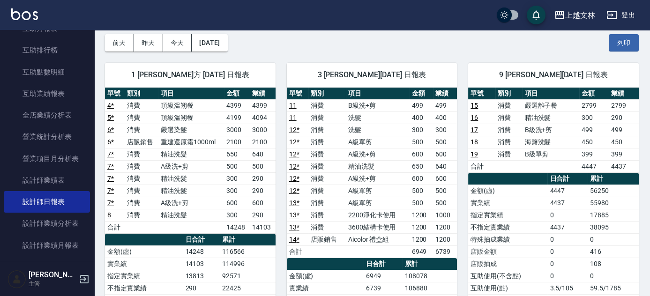
click at [92, 38] on div "釘選頁面 店家日報表 設計師排行榜 每日結帳 櫃檯作業 打帳單 帳單列表 現金收支登錄 材料自購登錄 每日結帳 排班表 現場電腦打卡 預約管理 預約管理 單日…" at bounding box center [47, 163] width 94 height 266
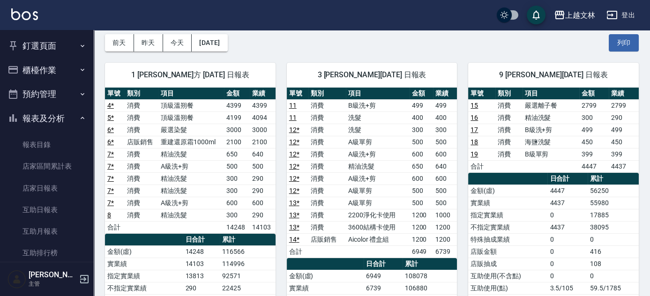
click at [72, 74] on button "櫃檯作業" at bounding box center [47, 70] width 86 height 24
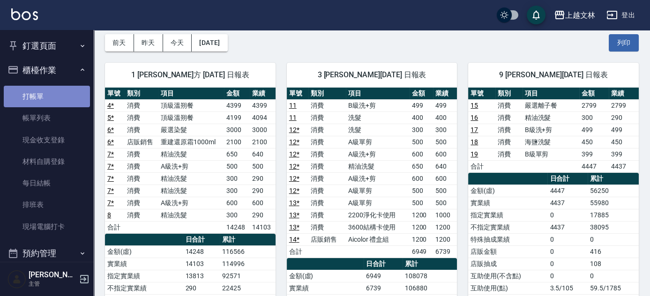
click at [69, 95] on link "打帳單" at bounding box center [47, 97] width 86 height 22
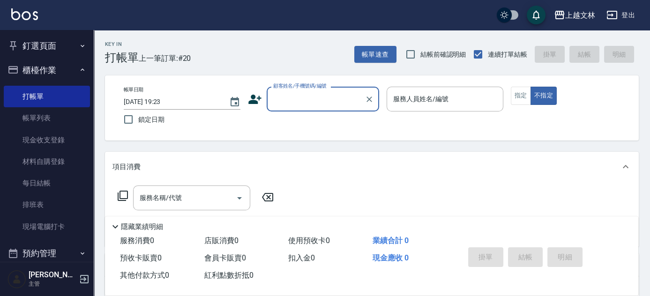
click at [308, 103] on input "顧客姓名/手機號碼/編號" at bounding box center [316, 99] width 90 height 16
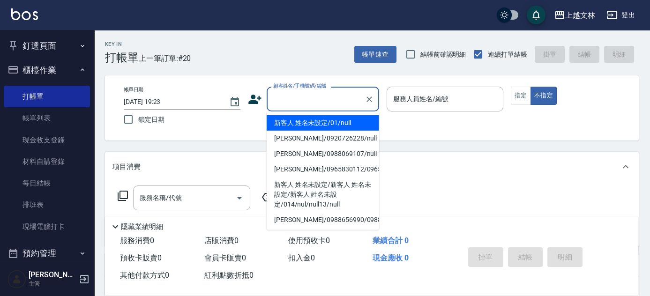
drag, startPoint x: 304, startPoint y: 121, endPoint x: 290, endPoint y: 122, distance: 14.1
click at [304, 120] on li "新客人 姓名未設定/01/null" at bounding box center [323, 122] width 113 height 15
type input "新客人 姓名未設定/01/null"
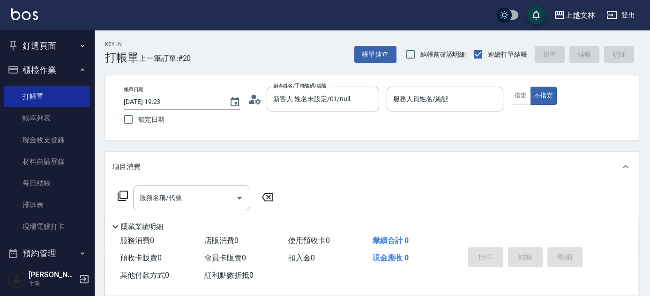
drag, startPoint x: 293, startPoint y: 120, endPoint x: 323, endPoint y: 114, distance: 30.4
click at [295, 120] on div "帳單日期 [DATE] 19:23 鎖定日期 顧客姓名/手機號碼/編號 新客人 姓名未設定/01/null 顧客姓名/手機號碼/編號 服務人員姓名/編號 服務…" at bounding box center [371, 108] width 511 height 43
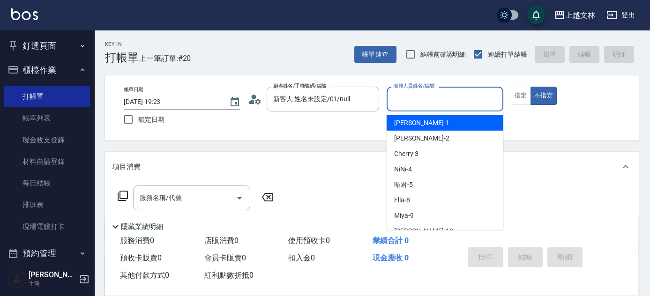
click at [443, 96] on input "服務人員姓名/編號" at bounding box center [445, 99] width 108 height 16
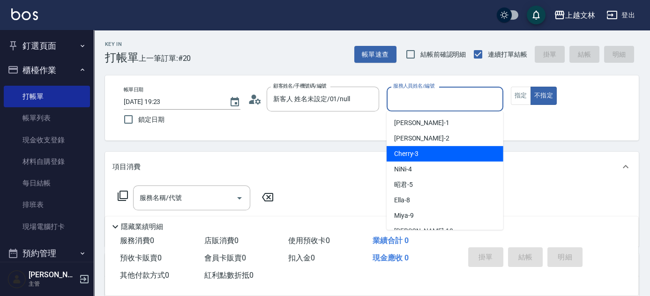
click at [436, 146] on ul "[PERSON_NAME] -1 [PERSON_NAME] -2 Cherry -3 NiNi -4 昭君 -5 Ella -8 Miya -9 [PERS…" at bounding box center [445, 171] width 117 height 119
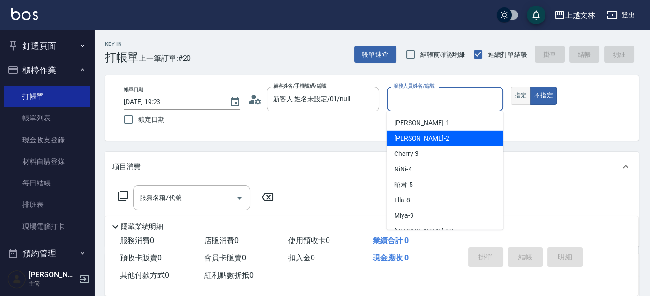
click at [518, 97] on button "指定" at bounding box center [521, 96] width 20 height 18
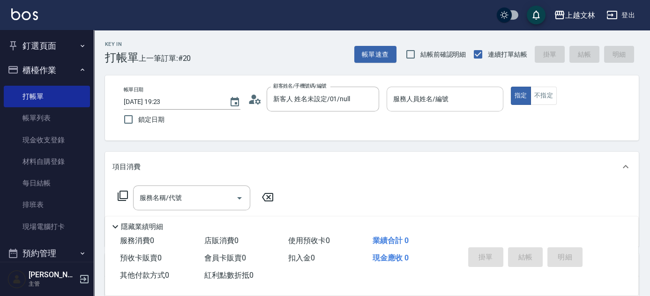
click at [452, 99] on input "服務人員姓名/編號" at bounding box center [445, 99] width 108 height 16
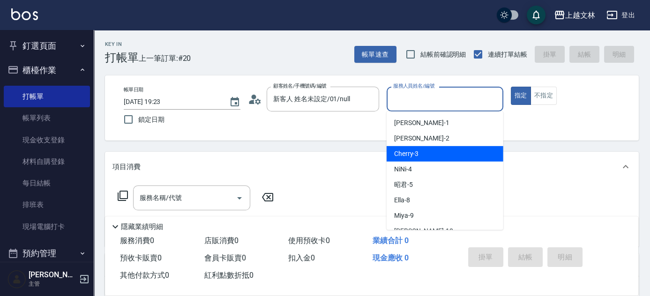
click at [435, 148] on div "Cherry -3" at bounding box center [445, 153] width 117 height 15
type input "Cherry-3"
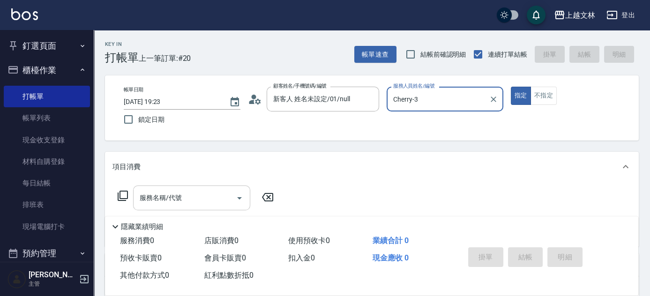
click at [220, 203] on input "服務名稱/代號" at bounding box center [184, 198] width 95 height 16
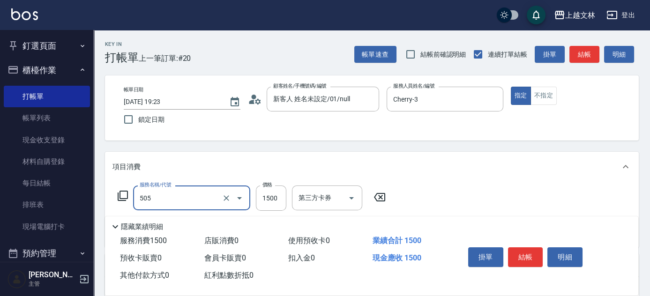
type input "結構護髮(505)"
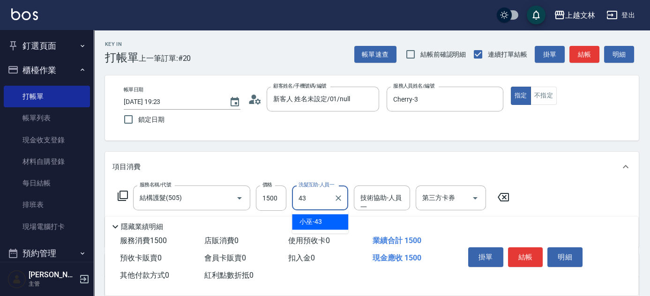
type input "小巫-43"
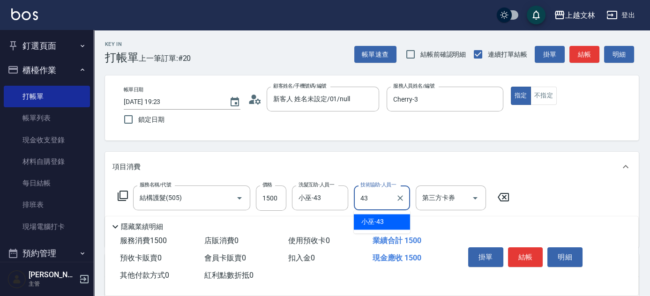
type input "小巫-43"
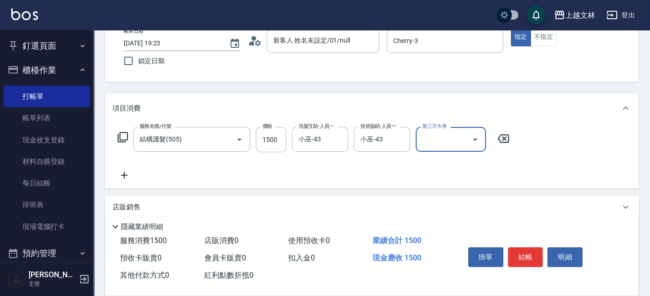
scroll to position [60, 0]
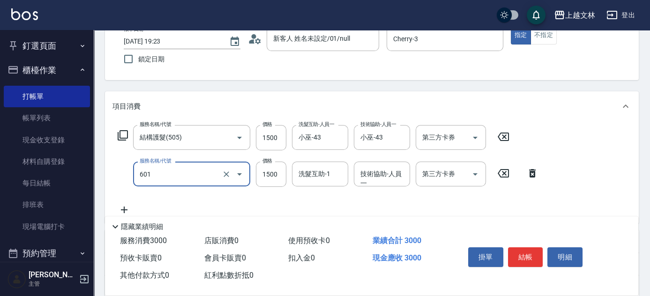
type input "頭皮淨化(601)"
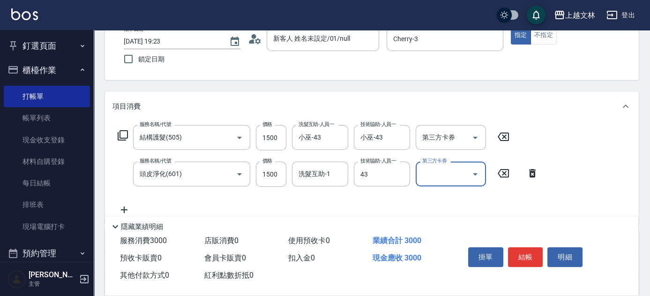
type input "小巫-43"
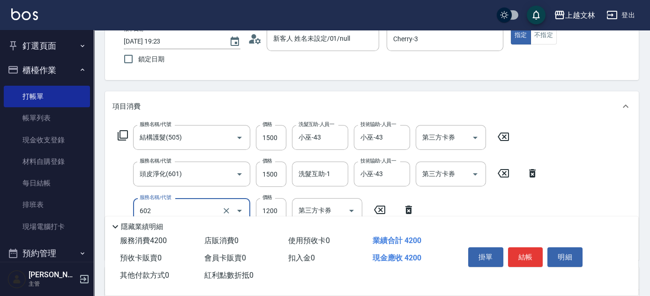
type input "蘆薈髮膜(602)"
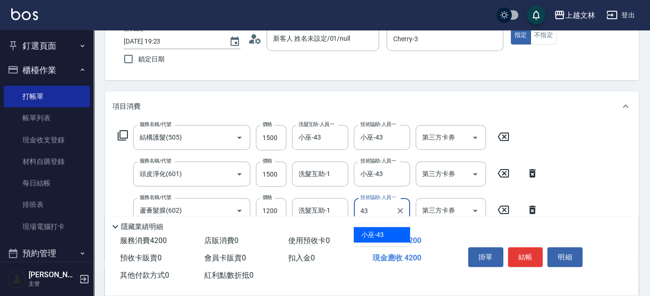
type input "小巫-43"
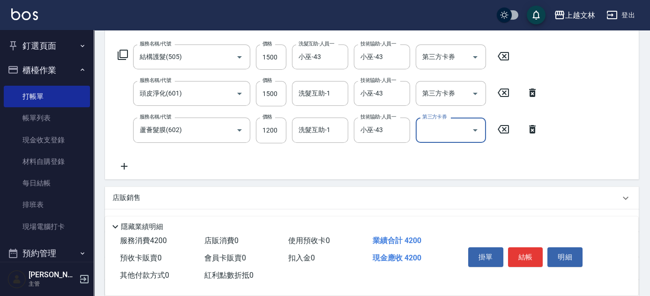
scroll to position [150, 0]
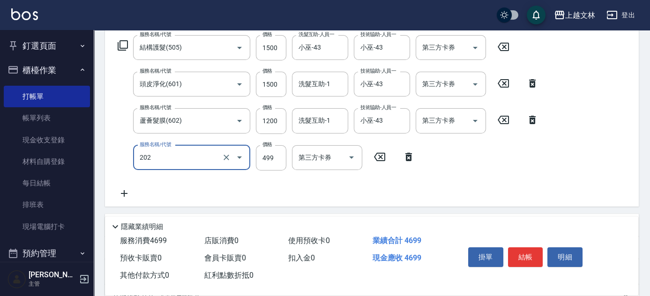
type input "A級單剪(202)"
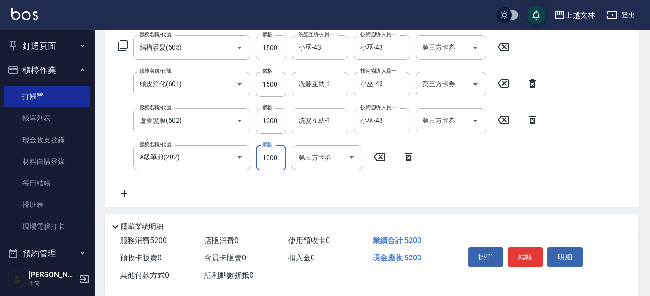
type input "1000"
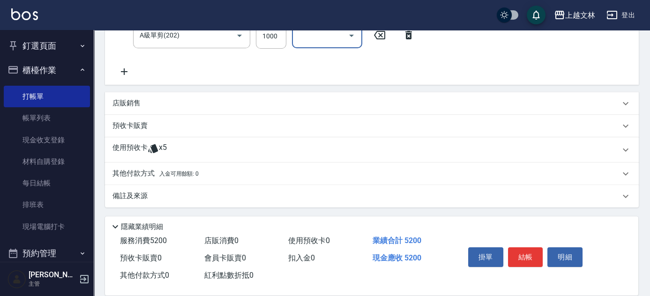
click at [146, 176] on p "其他付款方式 入金可用餘額: 0" at bounding box center [156, 174] width 86 height 10
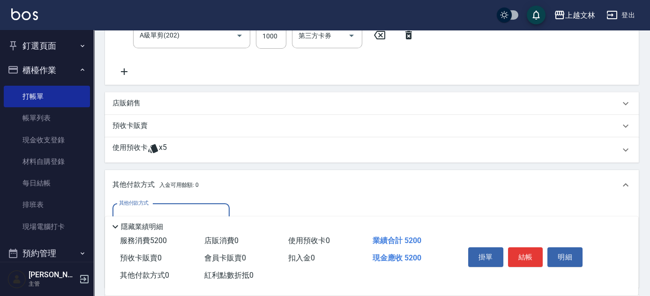
scroll to position [0, 0]
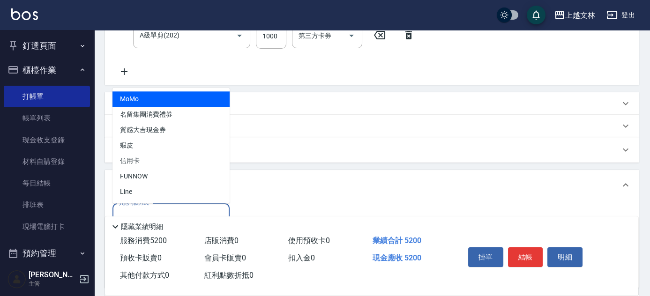
drag, startPoint x: 184, startPoint y: 212, endPoint x: 188, endPoint y: 208, distance: 5.3
click at [185, 213] on input "其他付款方式" at bounding box center [171, 216] width 109 height 16
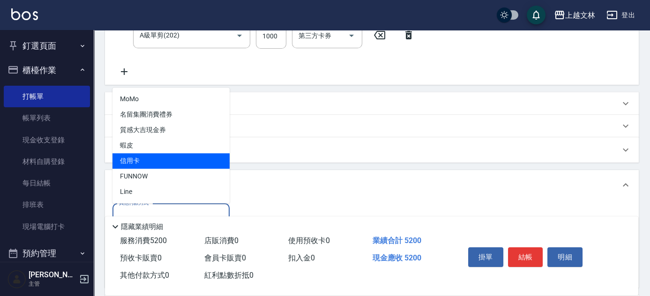
drag, startPoint x: 182, startPoint y: 161, endPoint x: 196, endPoint y: 161, distance: 14.5
click at [183, 162] on span "信用卡" at bounding box center [171, 160] width 117 height 15
type input "信用卡"
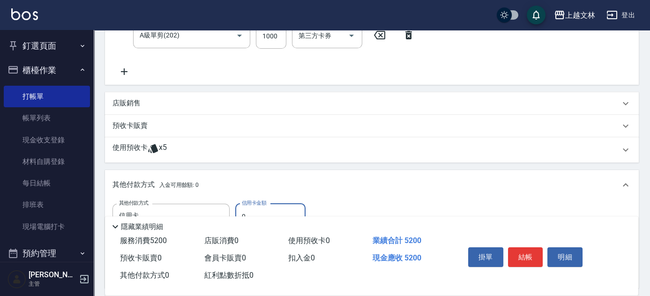
scroll to position [383, 0]
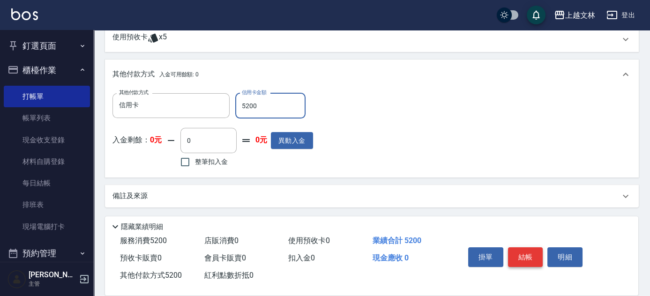
type input "5200"
click at [530, 259] on button "結帳" at bounding box center [525, 258] width 35 height 20
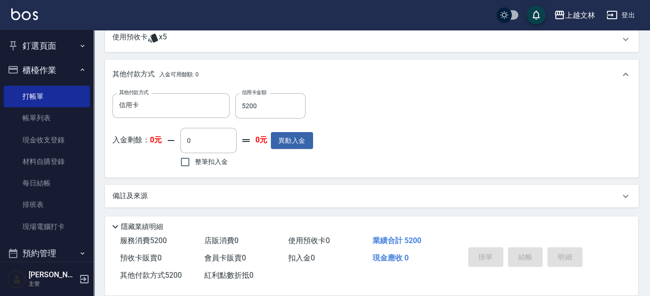
type input "[DATE] 19:35"
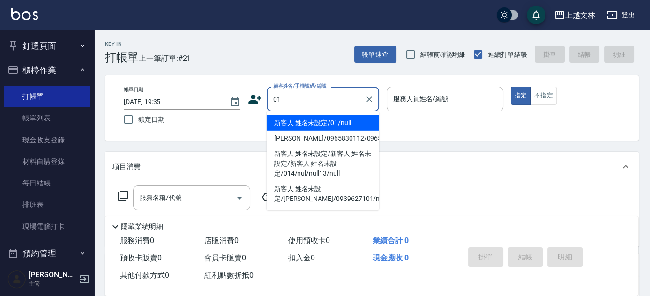
type input "新客人 姓名未設定/01/null"
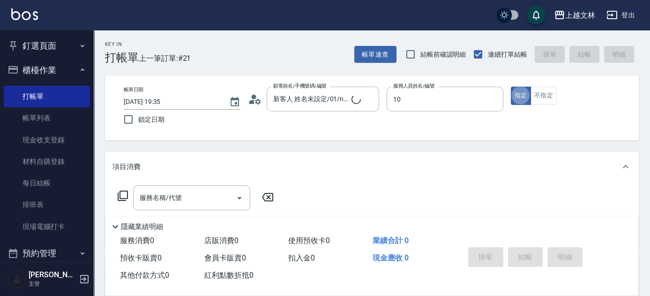
type input "[PERSON_NAME]-10"
type button "true"
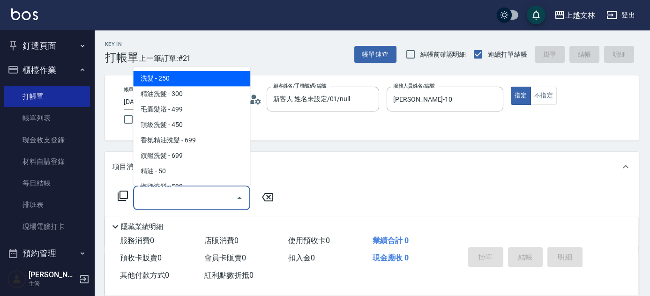
click at [158, 202] on input "服務名稱/代號" at bounding box center [184, 198] width 95 height 16
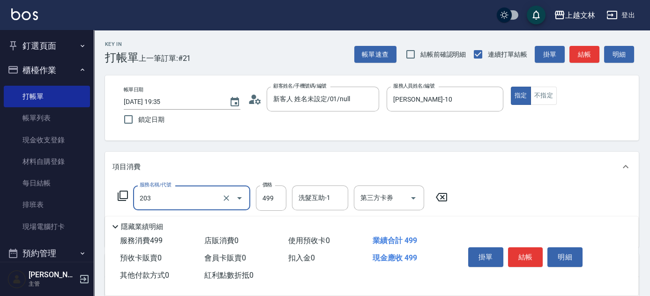
type input "B級洗+剪(203)"
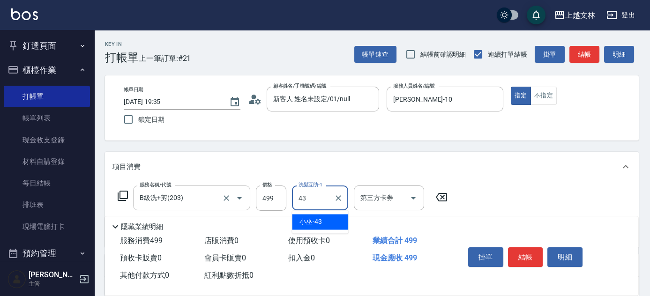
type input "小巫-43"
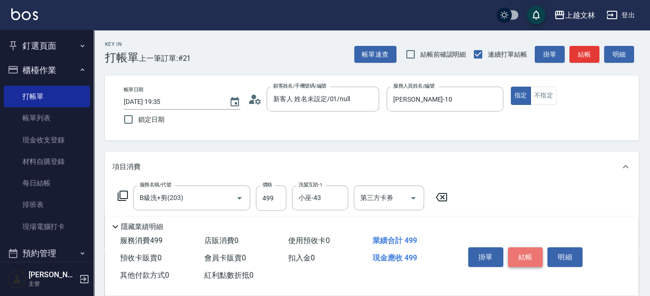
click at [524, 251] on button "結帳" at bounding box center [525, 258] width 35 height 20
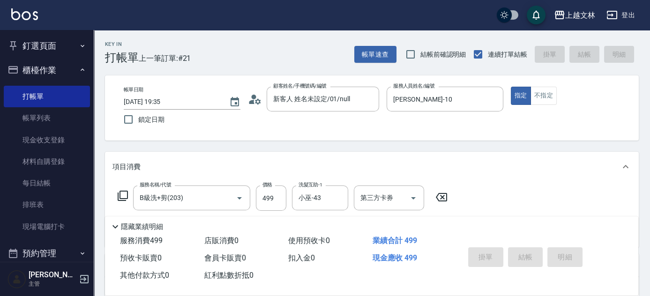
type input "[DATE] 19:59"
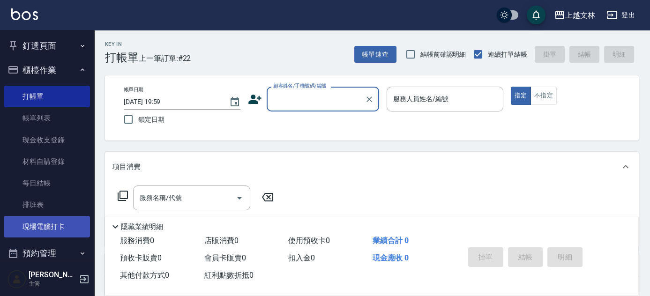
click at [62, 232] on link "現場電腦打卡" at bounding box center [47, 227] width 86 height 22
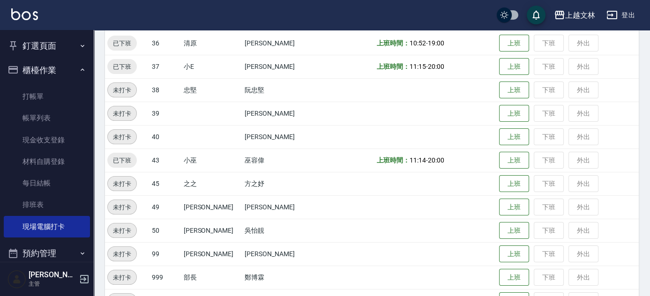
scroll to position [593, 0]
